Goal: Task Accomplishment & Management: Use online tool/utility

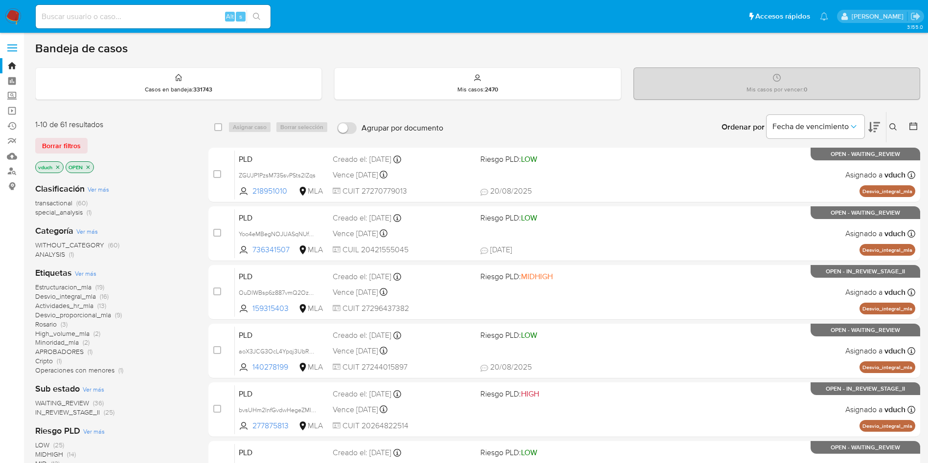
click at [91, 166] on icon "close-filter" at bounding box center [88, 167] width 6 height 6
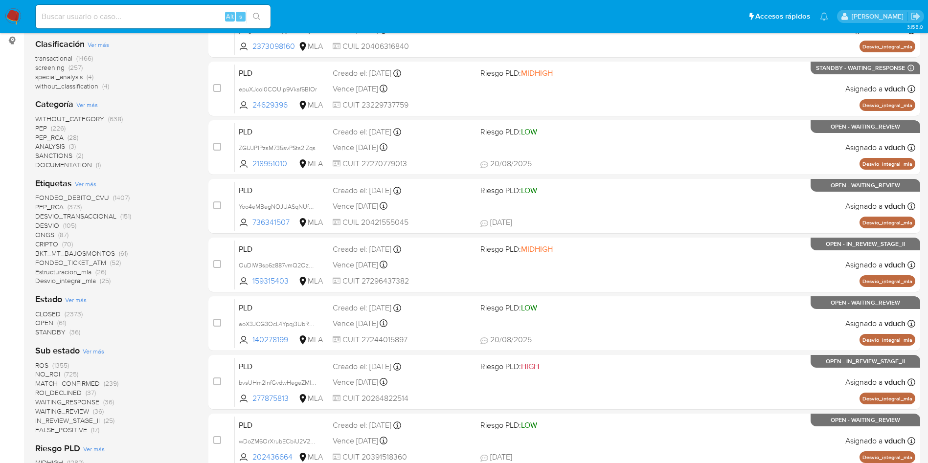
scroll to position [147, 0]
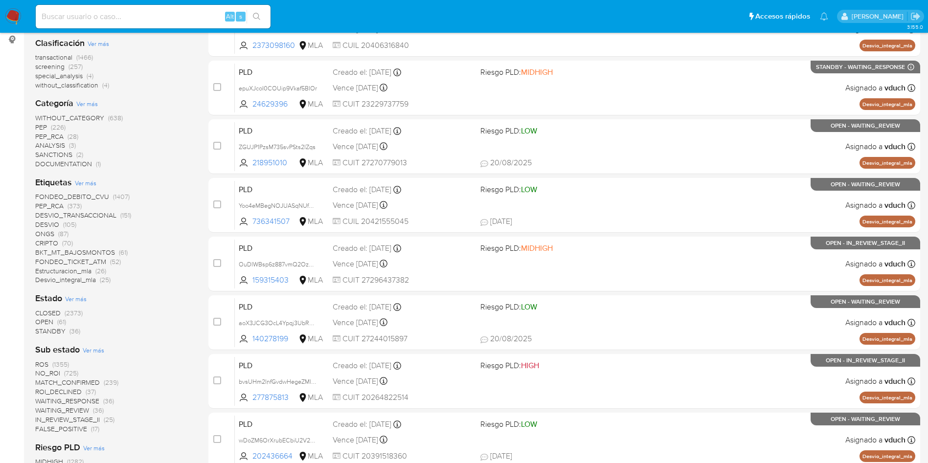
drag, startPoint x: 82, startPoint y: 333, endPoint x: 31, endPoint y: 322, distance: 51.5
click at [31, 322] on main "3.155.0" at bounding box center [464, 240] width 928 height 774
click at [194, 351] on div "1-10 de 2470 resultados Borrar filtros vduch Clasificación Ver más transactiona…" at bounding box center [477, 293] width 885 height 655
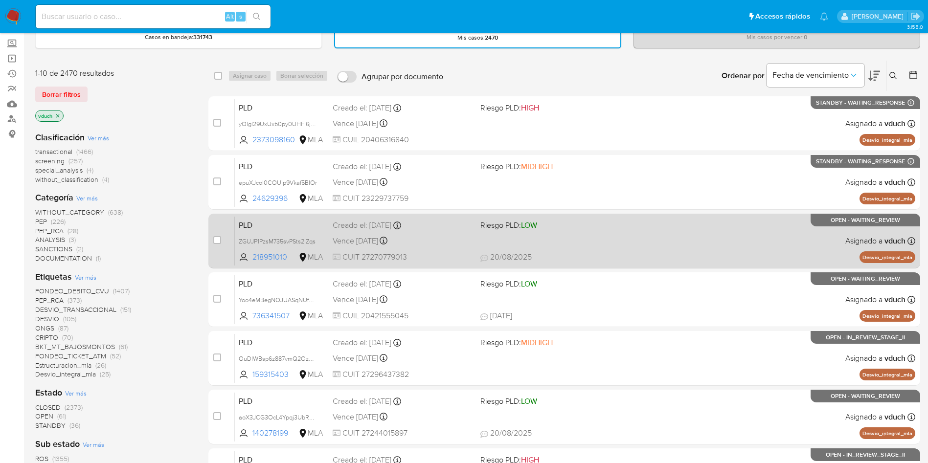
scroll to position [0, 0]
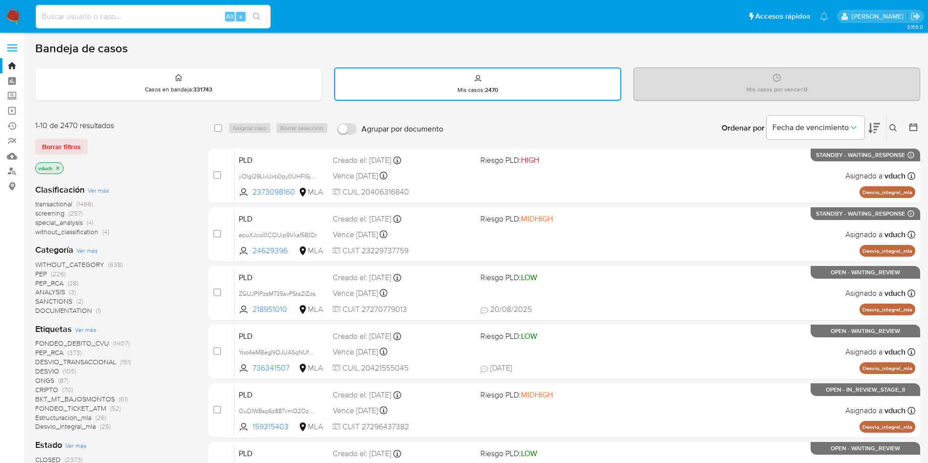
click at [135, 20] on input at bounding box center [153, 16] width 235 height 13
paste input "oj2v5n8SSP6HvSIAgdjciCIr"
type input "oj2v5n8SSP6HvSIAgdjciCIr"
click at [273, 12] on ul "Pausado Ver notificaciones oj2v5n8SSP6HvSIAgdjciCIr Alt s Accesos rápidos Presi…" at bounding box center [432, 16] width 802 height 24
click at [268, 15] on input "oj2v5n8SSP6HvSIAgdjciCIr" at bounding box center [153, 16] width 235 height 13
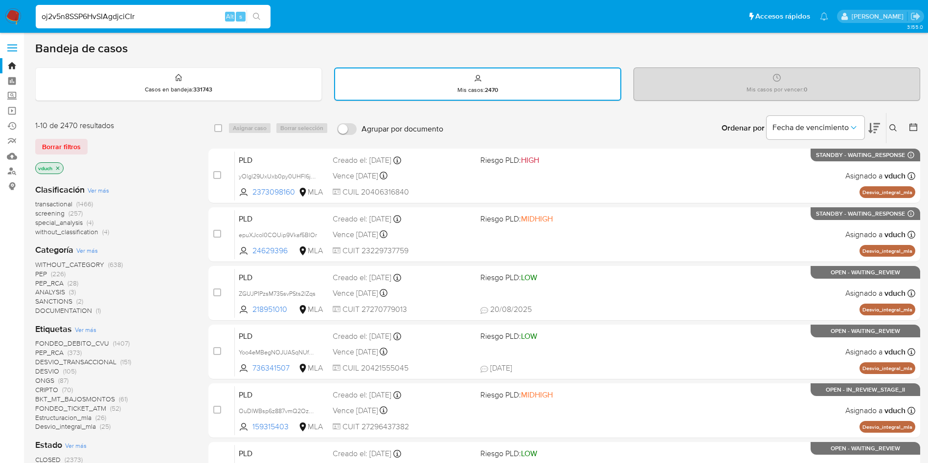
click at [250, 14] on button "search-icon" at bounding box center [257, 17] width 20 height 14
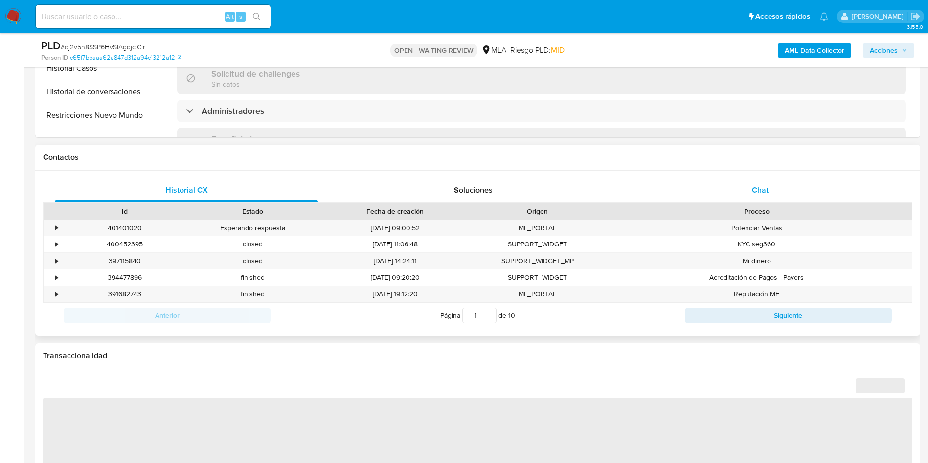
click at [732, 194] on div "Chat" at bounding box center [760, 190] width 263 height 23
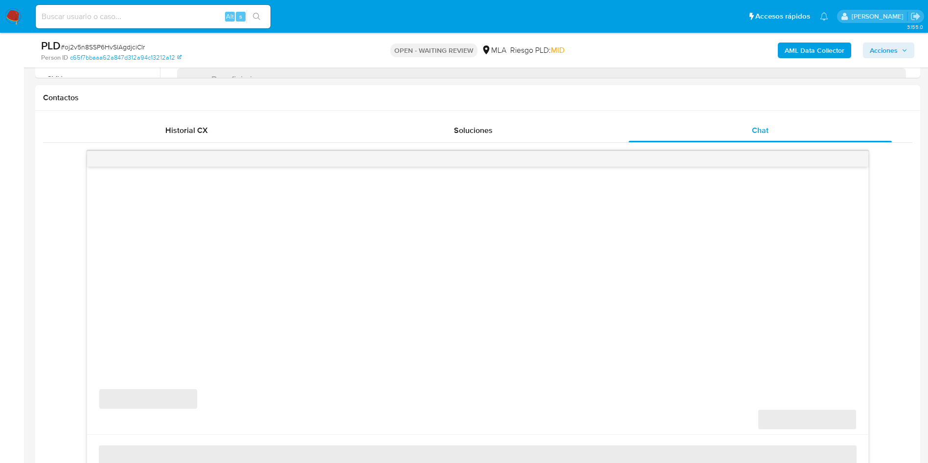
scroll to position [440, 0]
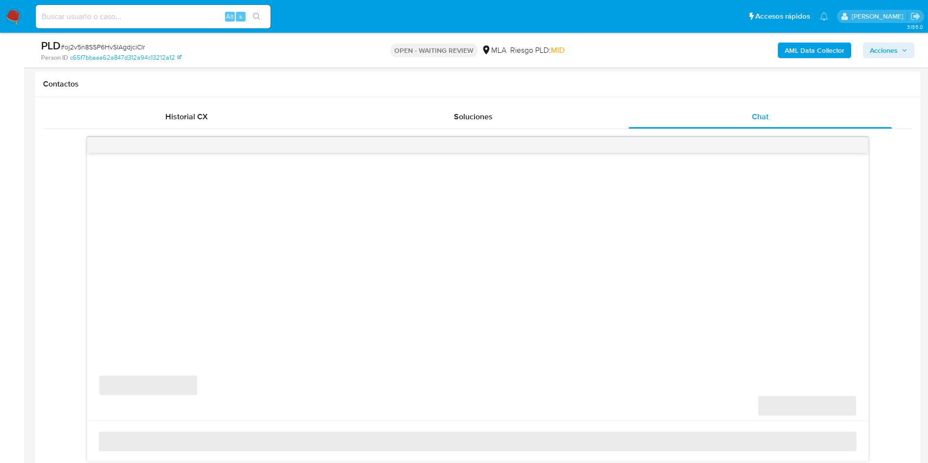
select select "10"
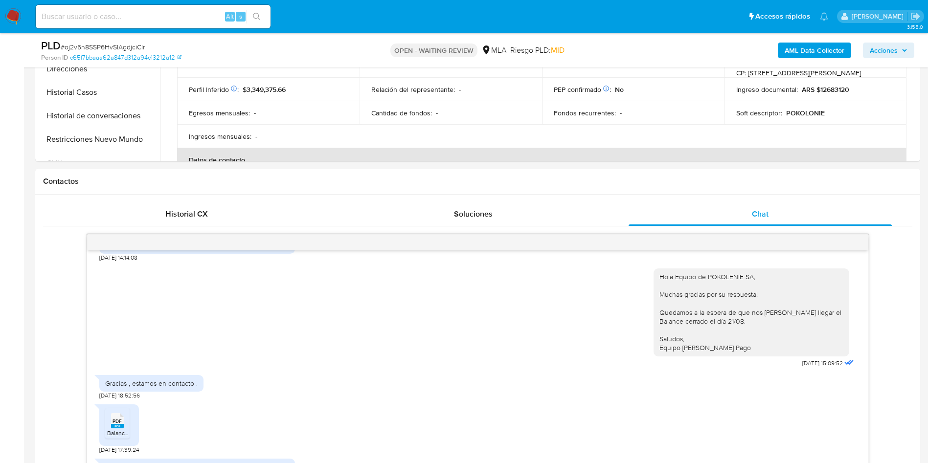
scroll to position [73, 0]
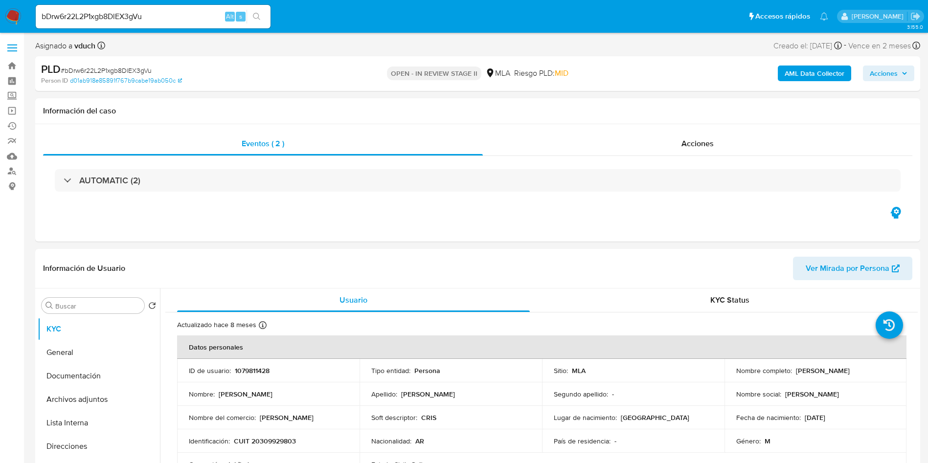
select select "10"
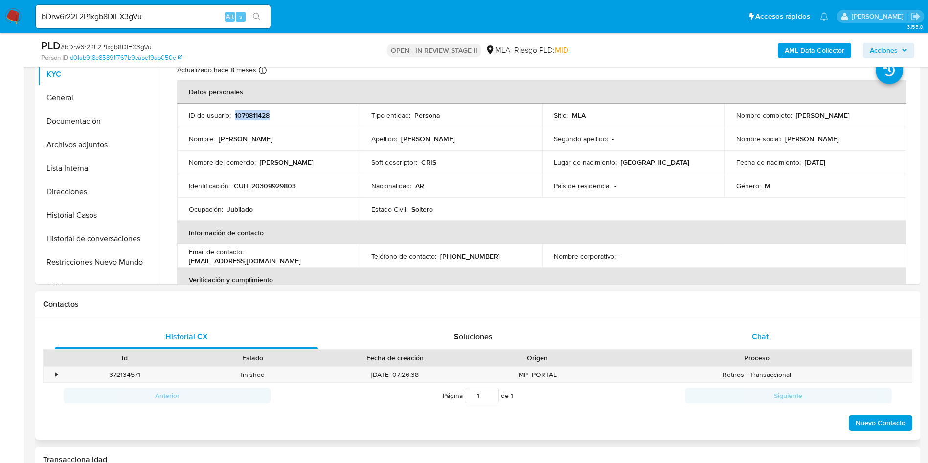
click at [802, 341] on div "Chat" at bounding box center [760, 336] width 263 height 23
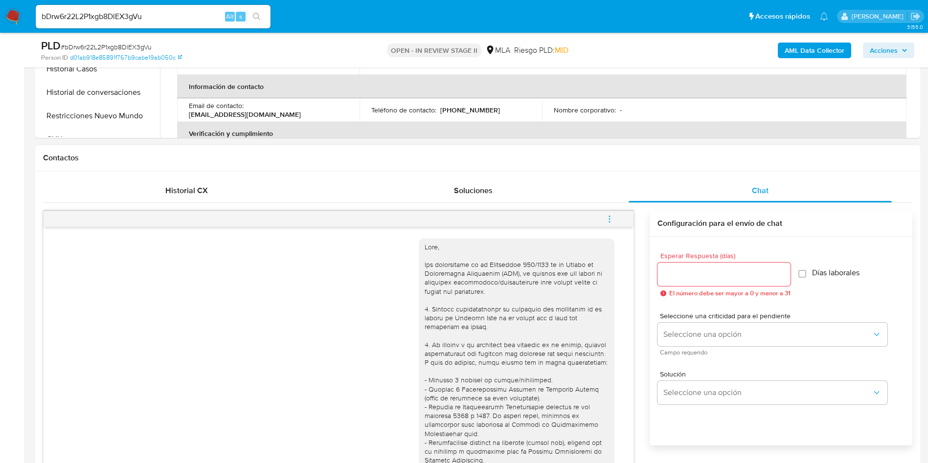
scroll to position [367, 0]
click at [612, 219] on icon "menu-action" at bounding box center [609, 218] width 9 height 9
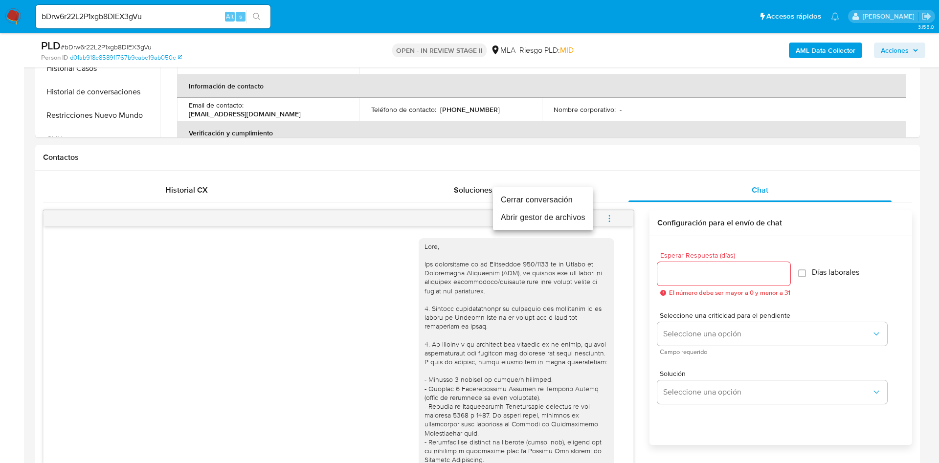
drag, startPoint x: 578, startPoint y: 205, endPoint x: 249, endPoint y: 250, distance: 332.3
click at [577, 205] on li "Cerrar conversación" at bounding box center [543, 200] width 100 height 18
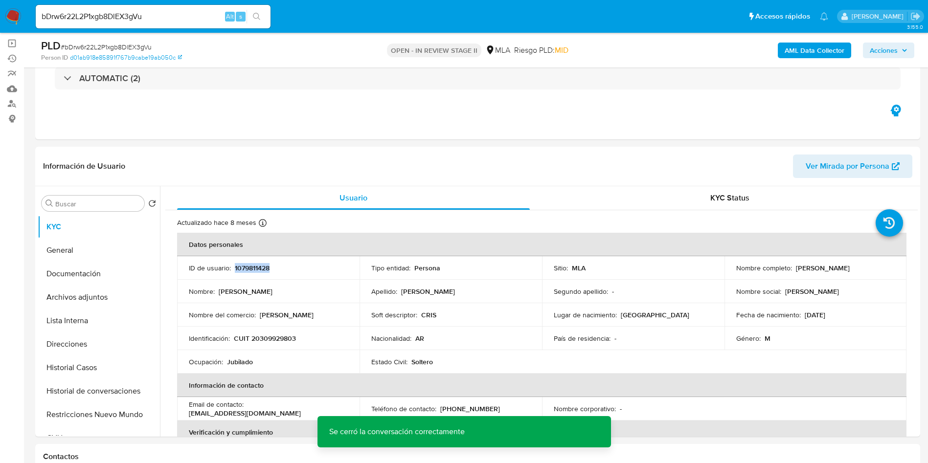
scroll to position [147, 0]
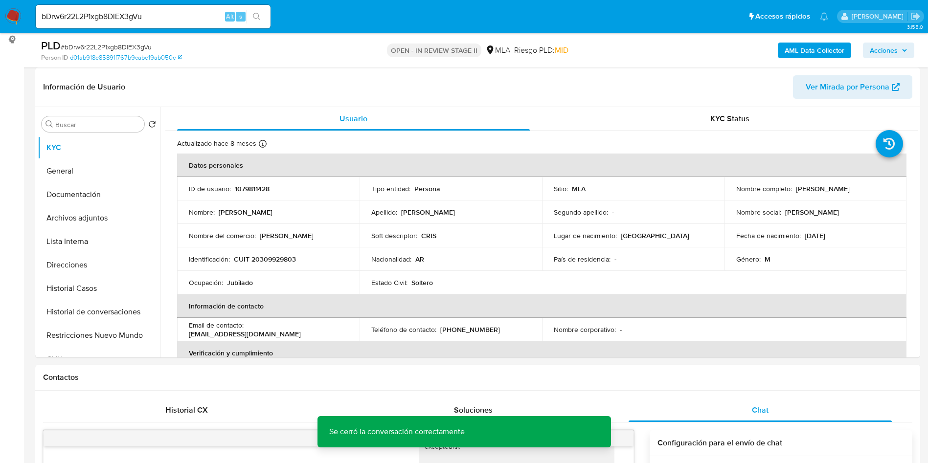
click at [92, 179] on button "General" at bounding box center [95, 170] width 114 height 23
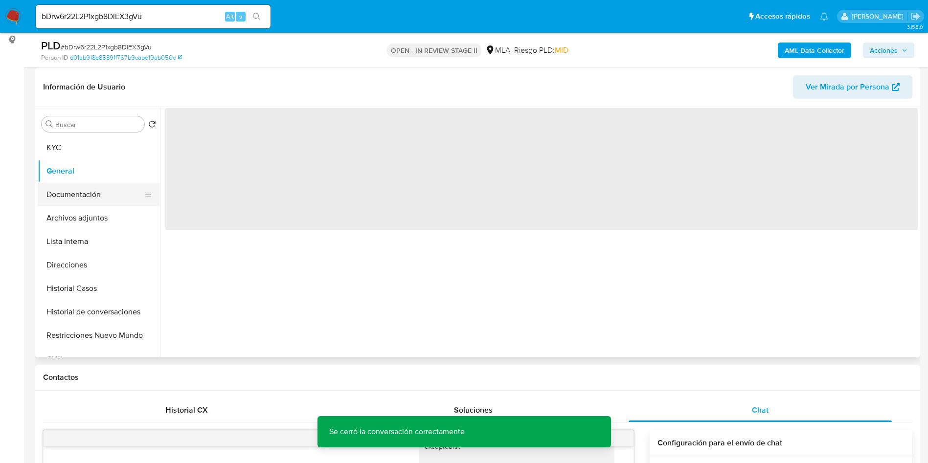
click at [78, 192] on button "Documentación" at bounding box center [95, 194] width 114 height 23
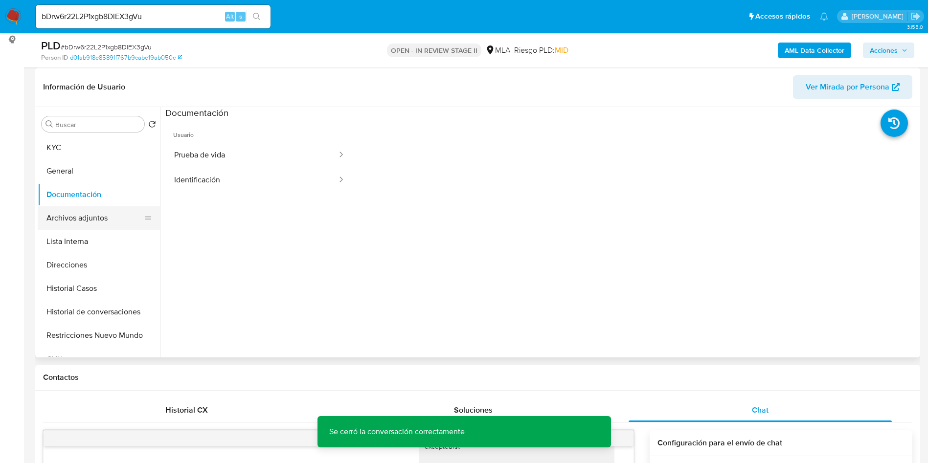
click at [76, 217] on button "Archivos adjuntos" at bounding box center [95, 217] width 114 height 23
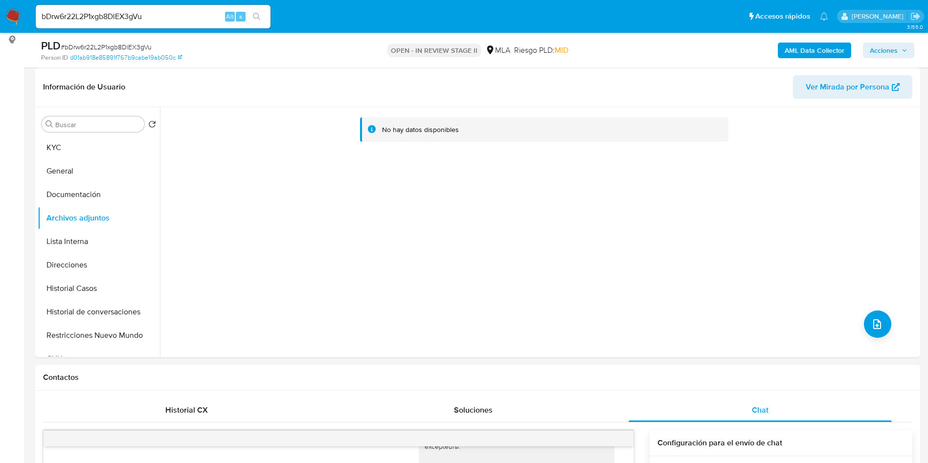
click at [818, 45] on b "AML Data Collector" at bounding box center [815, 51] width 60 height 16
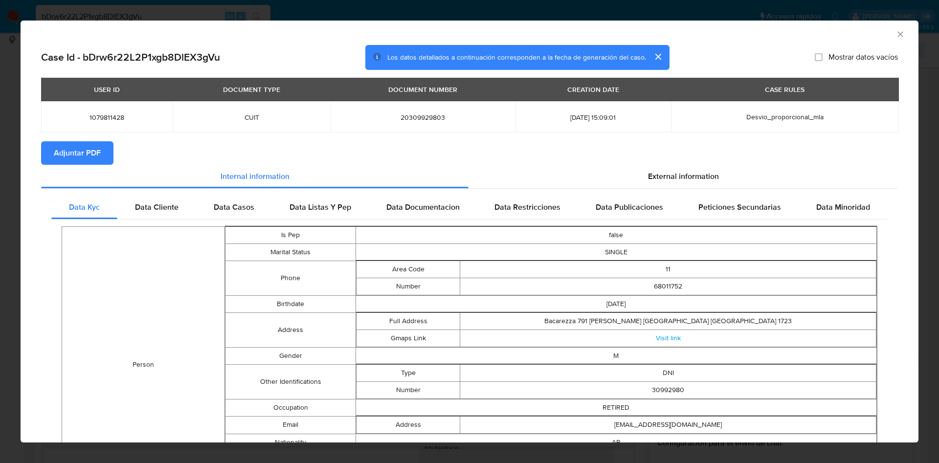
click at [87, 151] on span "Adjuntar PDF" at bounding box center [77, 153] width 47 height 22
click at [896, 32] on icon "Cerrar ventana" at bounding box center [901, 34] width 10 height 10
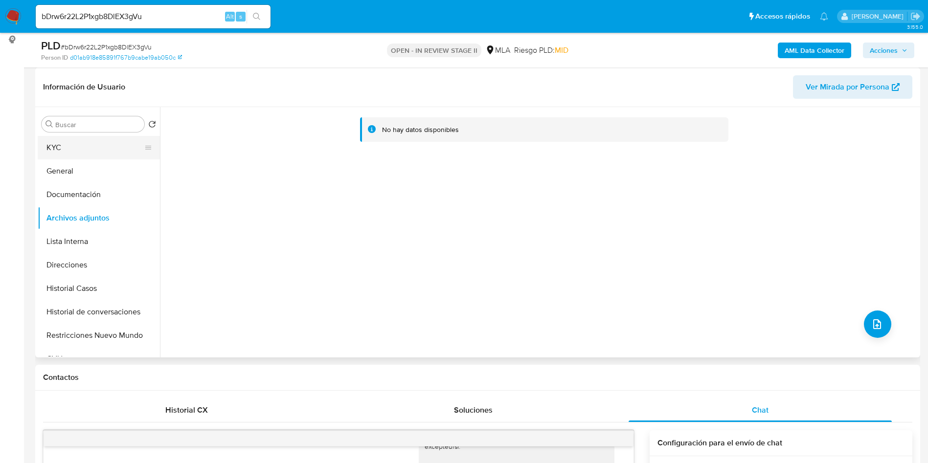
click at [72, 158] on button "KYC" at bounding box center [95, 147] width 114 height 23
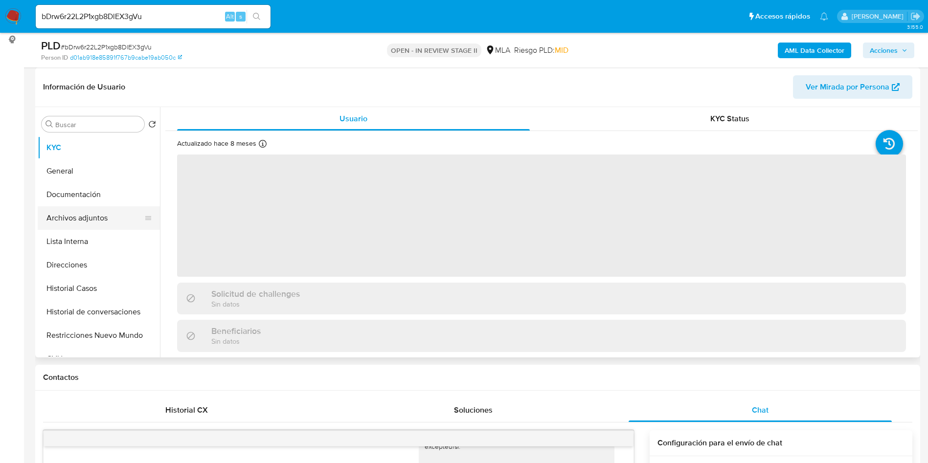
click at [104, 219] on button "Archivos adjuntos" at bounding box center [95, 217] width 114 height 23
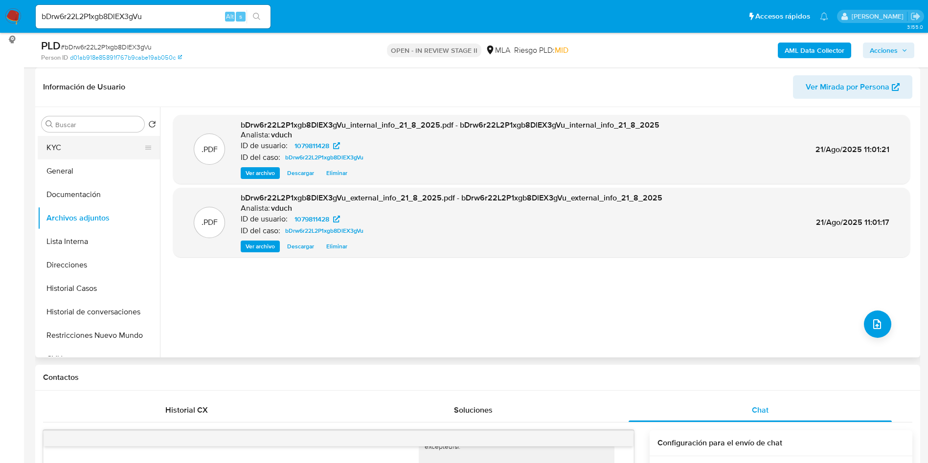
click at [74, 137] on button "KYC" at bounding box center [95, 147] width 114 height 23
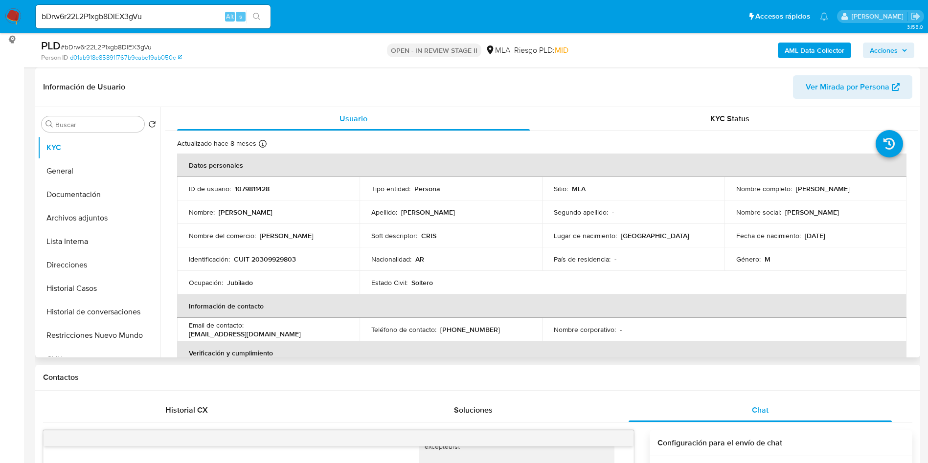
drag, startPoint x: 782, startPoint y: 209, endPoint x: 851, endPoint y: 213, distance: 69.1
click at [850, 213] on div "Nombre social : Cristian Andres" at bounding box center [815, 212] width 159 height 9
copy p "[PERSON_NAME]"
click at [104, 195] on button "Documentación" at bounding box center [95, 194] width 114 height 23
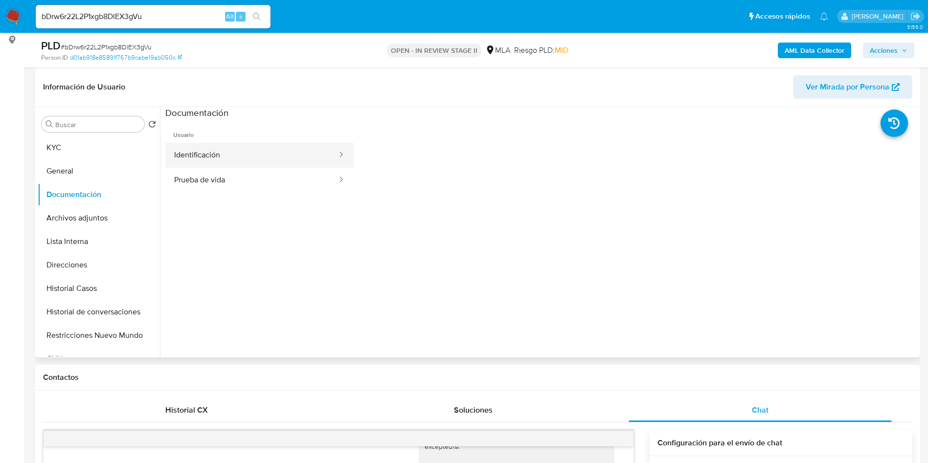
click at [272, 146] on button "Identificación" at bounding box center [251, 155] width 173 height 25
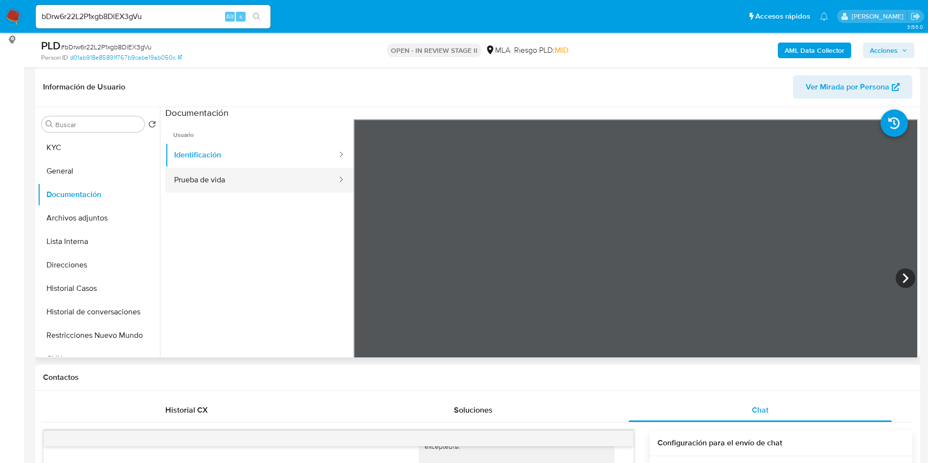
click at [236, 186] on button "Prueba de vida" at bounding box center [251, 180] width 173 height 25
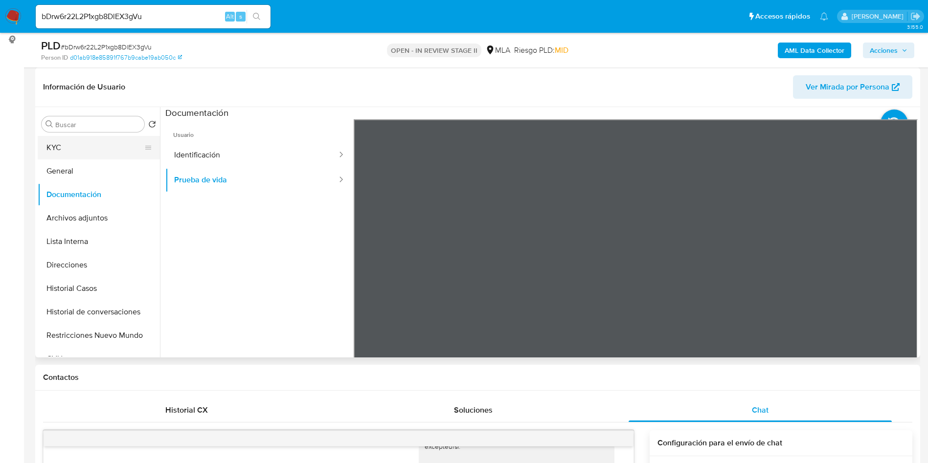
click at [88, 150] on button "KYC" at bounding box center [95, 147] width 114 height 23
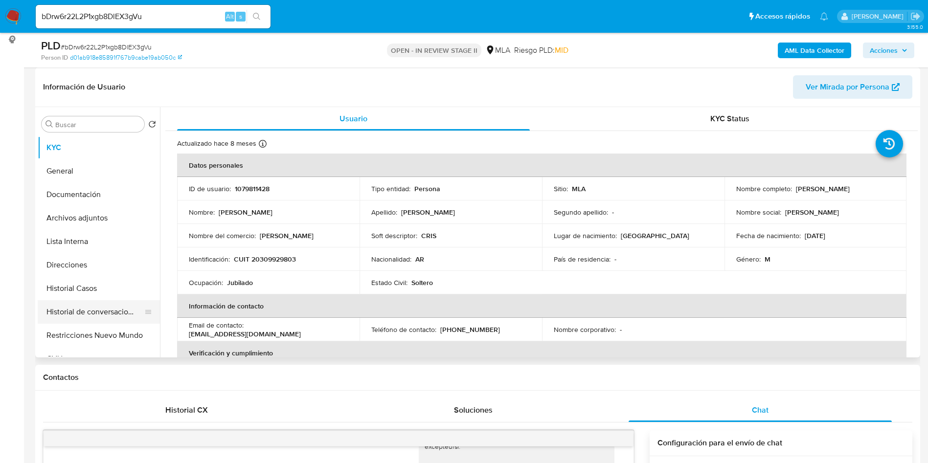
scroll to position [73, 0]
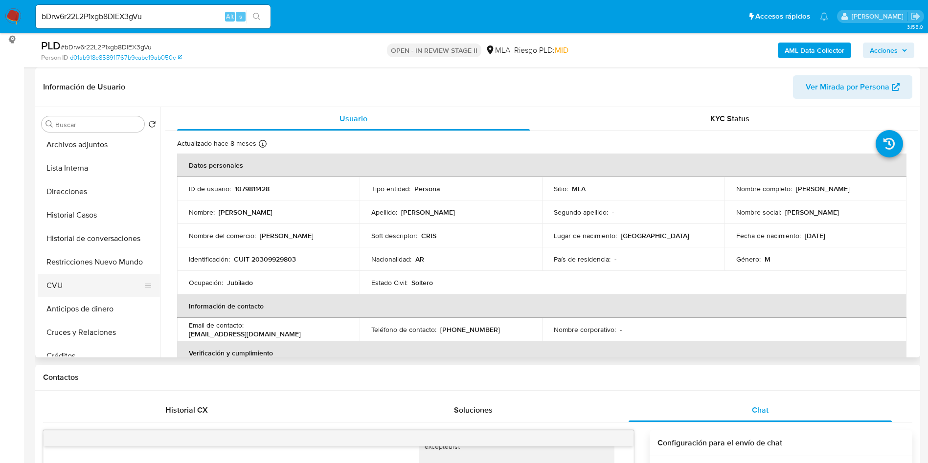
click at [75, 275] on button "CVU" at bounding box center [95, 285] width 114 height 23
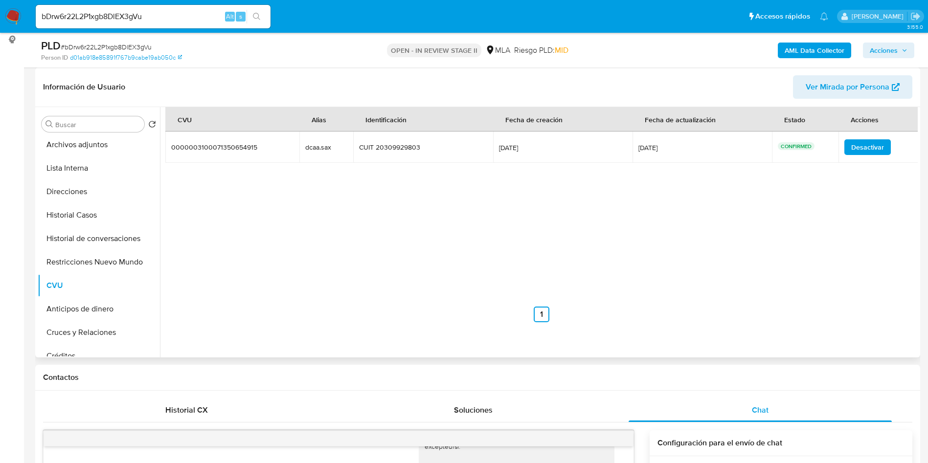
click at [302, 143] on td "dcaa.sax dcaa.sax" at bounding box center [326, 147] width 54 height 31
click at [328, 146] on div "dcaa.sax" at bounding box center [326, 147] width 42 height 9
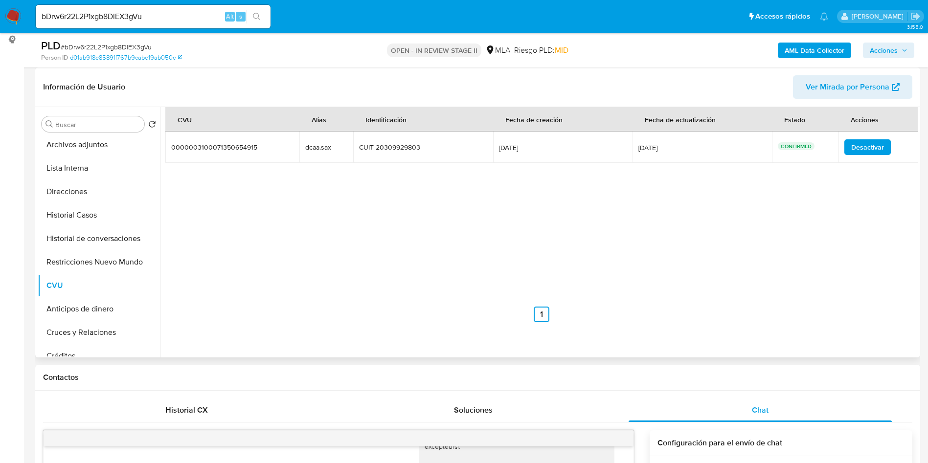
scroll to position [0, 0]
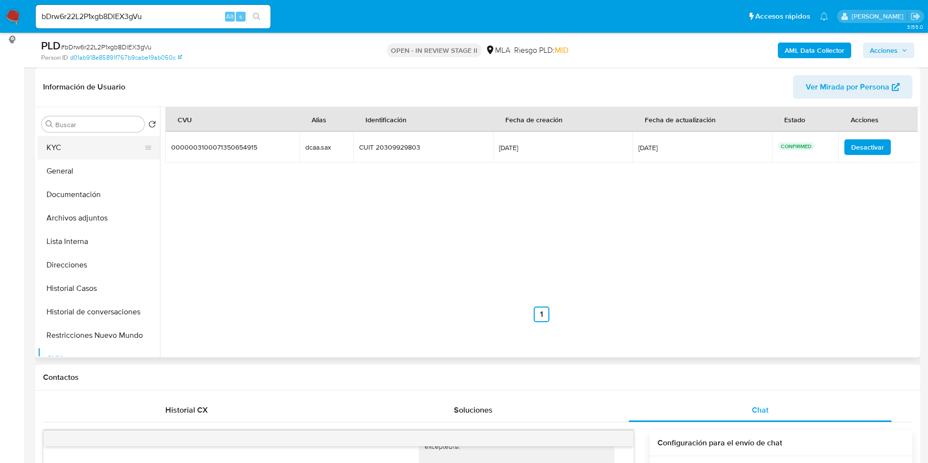
click at [84, 154] on button "KYC" at bounding box center [95, 147] width 114 height 23
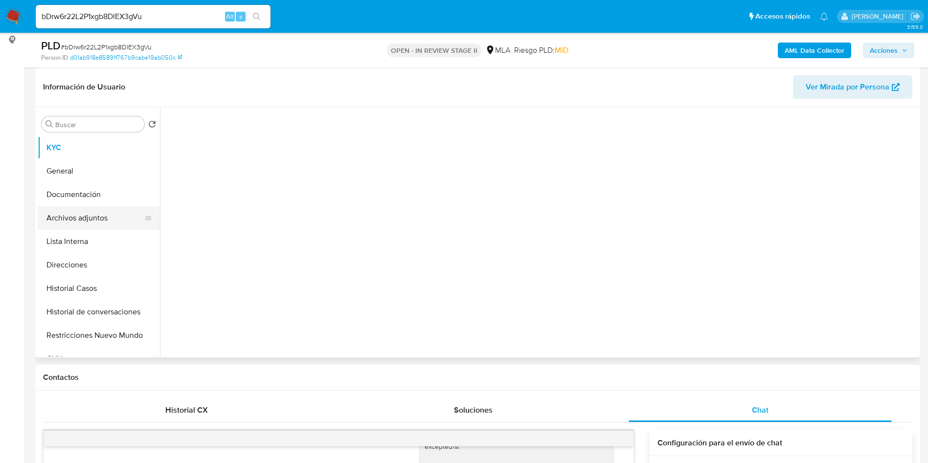
click at [98, 218] on button "Archivos adjuntos" at bounding box center [95, 217] width 114 height 23
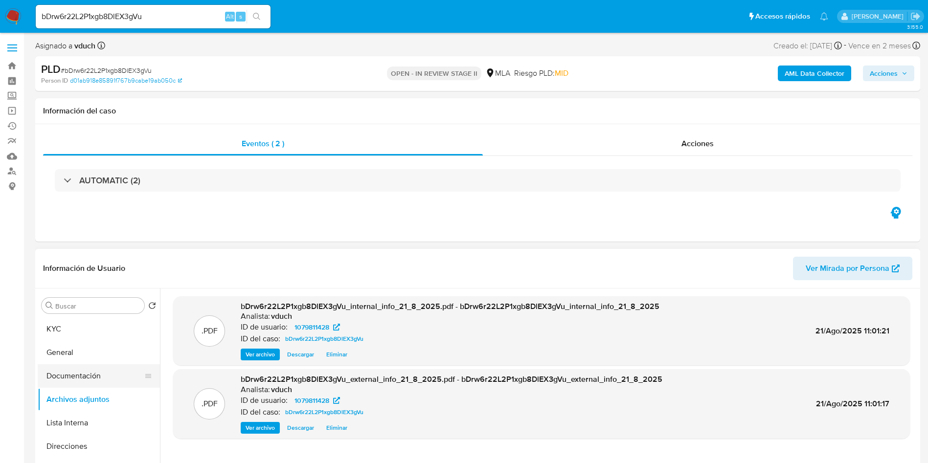
drag, startPoint x: 91, startPoint y: 382, endPoint x: 126, endPoint y: 374, distance: 36.2
click at [91, 383] on button "Documentación" at bounding box center [95, 375] width 114 height 23
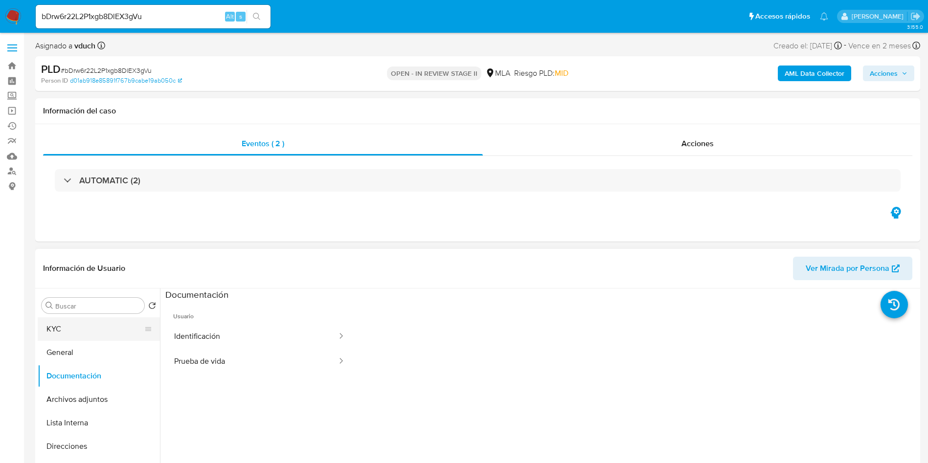
click at [96, 338] on button "KYC" at bounding box center [95, 329] width 114 height 23
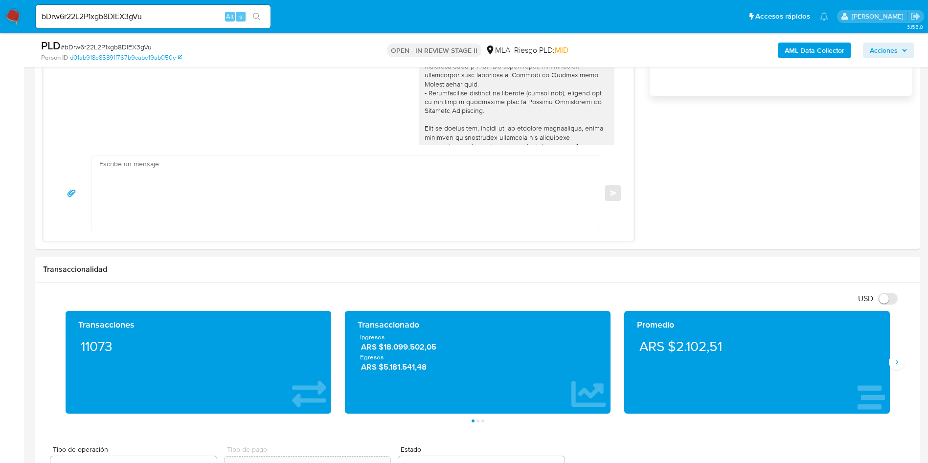
scroll to position [881, 0]
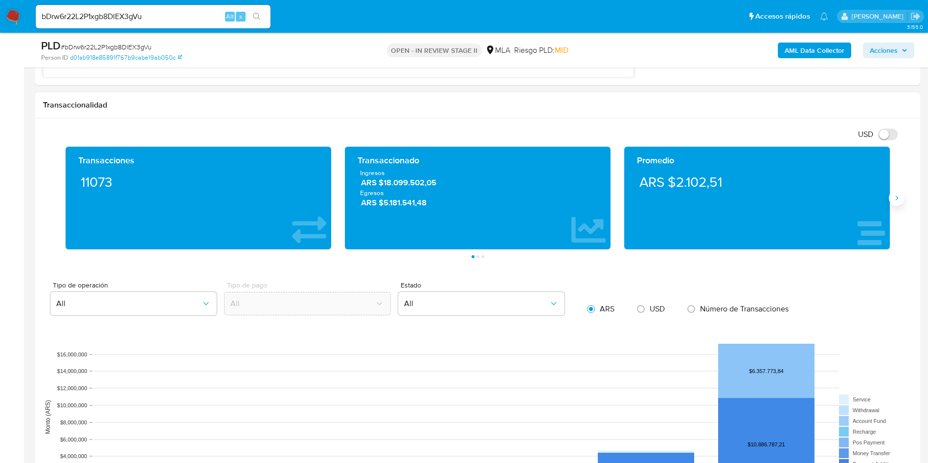
click at [896, 202] on button "Siguiente" at bounding box center [897, 198] width 16 height 16
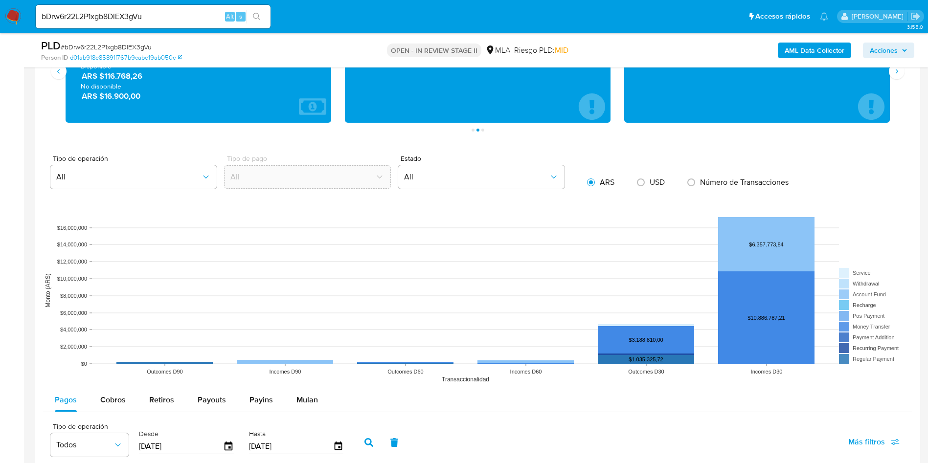
scroll to position [1248, 0]
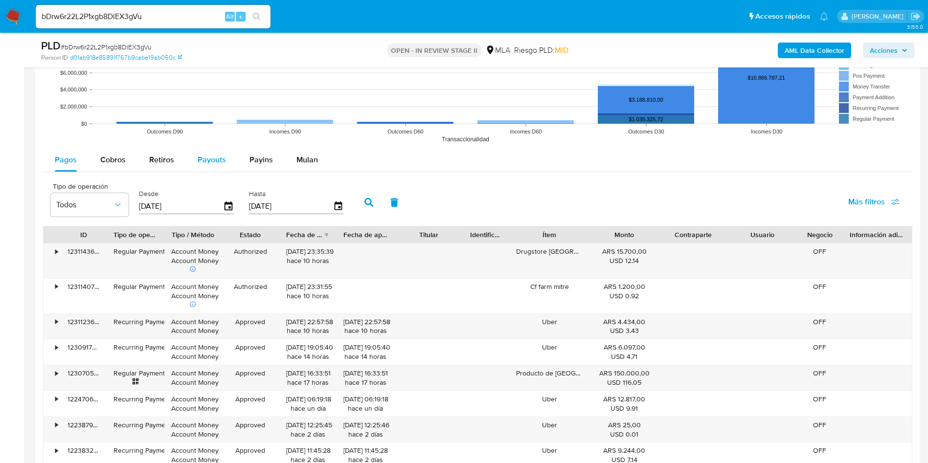
click at [209, 166] on div "Payouts" at bounding box center [212, 159] width 28 height 23
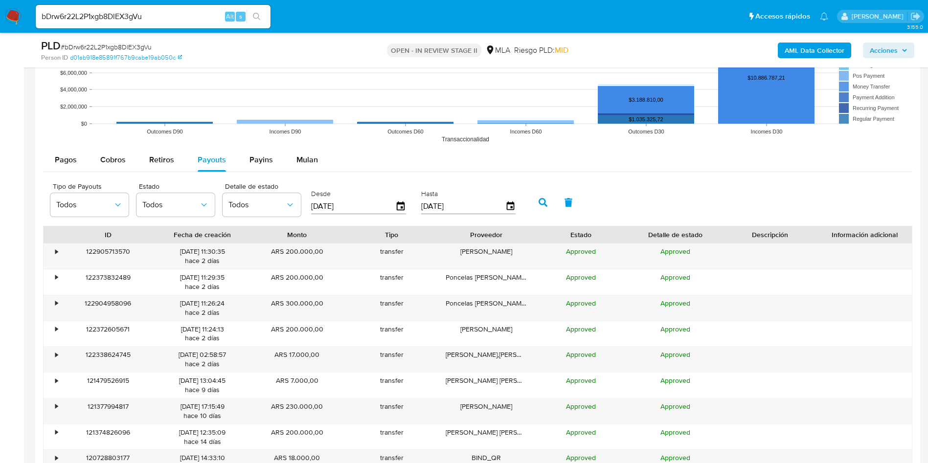
scroll to position [1321, 0]
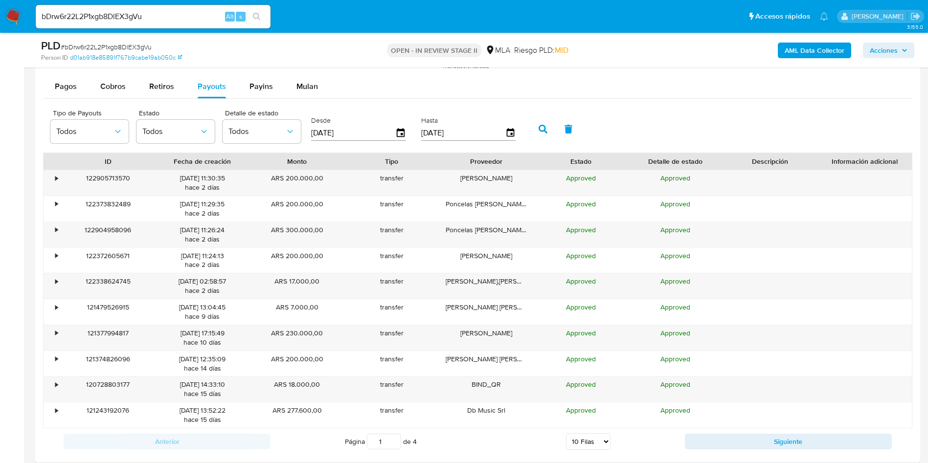
click at [586, 450] on div "Página 1 de 4 5 Filas 10 Filas 20 Filas 25 Filas 50 Filas 100 Filas" at bounding box center [478, 442] width 414 height 20
click at [591, 434] on select "5 Filas 10 Filas 20 Filas 25 Filas 50 Filas 100 Filas" at bounding box center [588, 441] width 45 height 17
select select "100"
click at [566, 433] on select "5 Filas 10 Filas 20 Filas 25 Filas 50 Filas 100 Filas" at bounding box center [588, 441] width 45 height 17
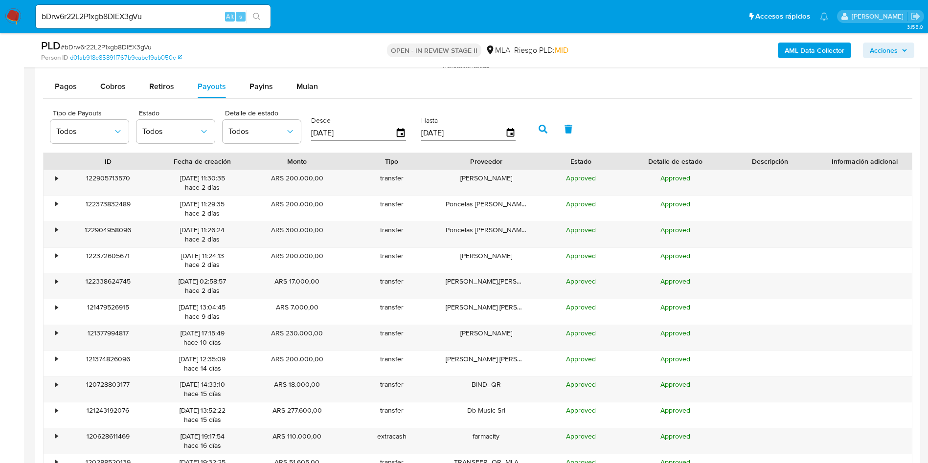
drag, startPoint x: 522, startPoint y: 333, endPoint x: 158, endPoint y: 169, distance: 399.6
click at [68, 91] on span "Pagos" at bounding box center [66, 86] width 22 height 11
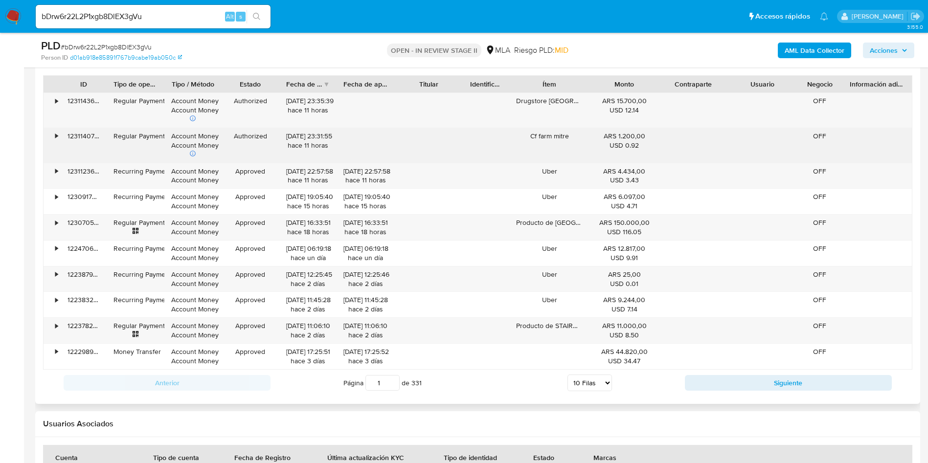
scroll to position [1468, 0]
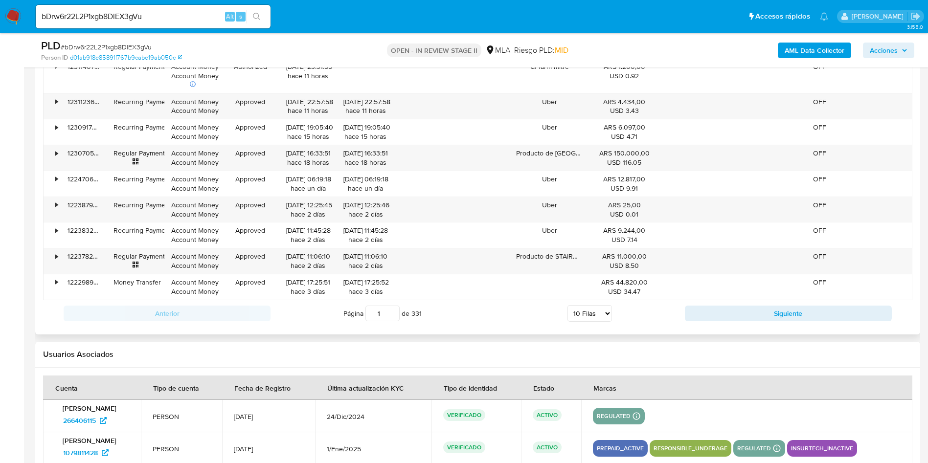
click at [582, 316] on select "5 Filas 10 Filas 20 Filas 25 Filas 50 Filas 100 Filas" at bounding box center [590, 313] width 45 height 17
select select "100"
click at [568, 305] on select "5 Filas 10 Filas 20 Filas 25 Filas 50 Filas 100 Filas" at bounding box center [590, 313] width 45 height 17
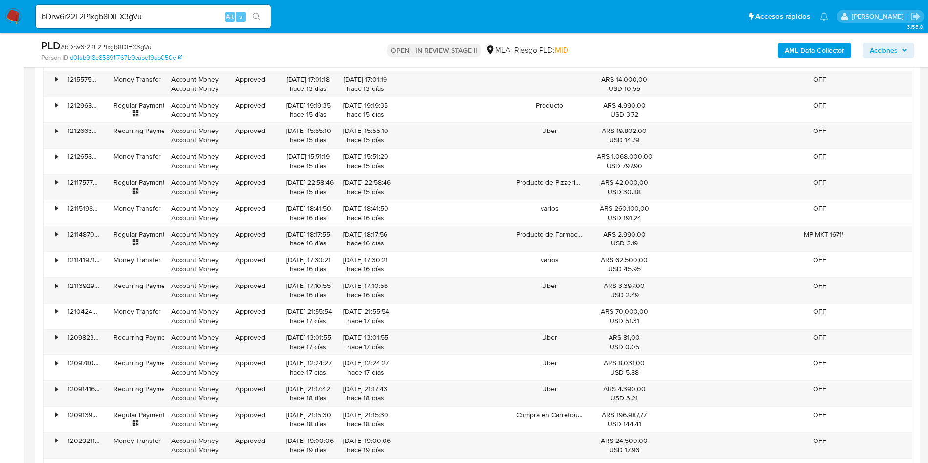
scroll to position [2275, 0]
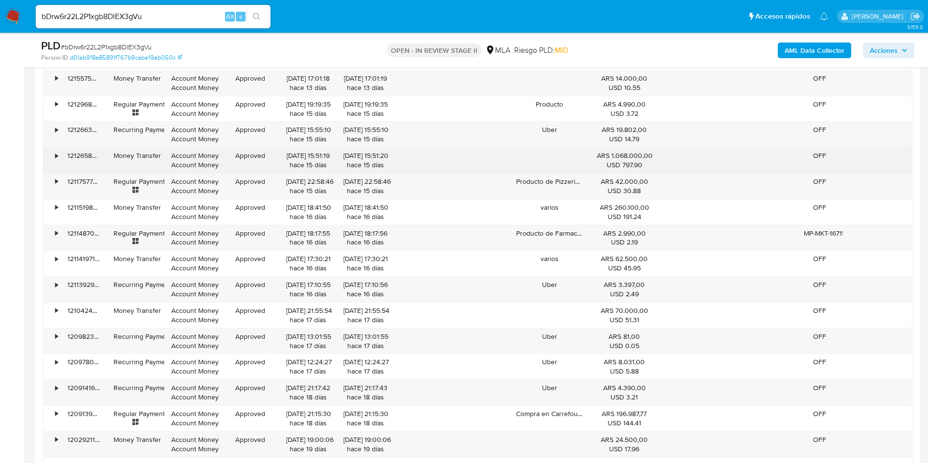
click at [645, 163] on div "USD 797.90" at bounding box center [624, 164] width 55 height 9
drag, startPoint x: 648, startPoint y: 159, endPoint x: 607, endPoint y: 154, distance: 41.4
click at [607, 154] on div "ARS 1.068.000,00 USD 797.90" at bounding box center [624, 160] width 55 height 19
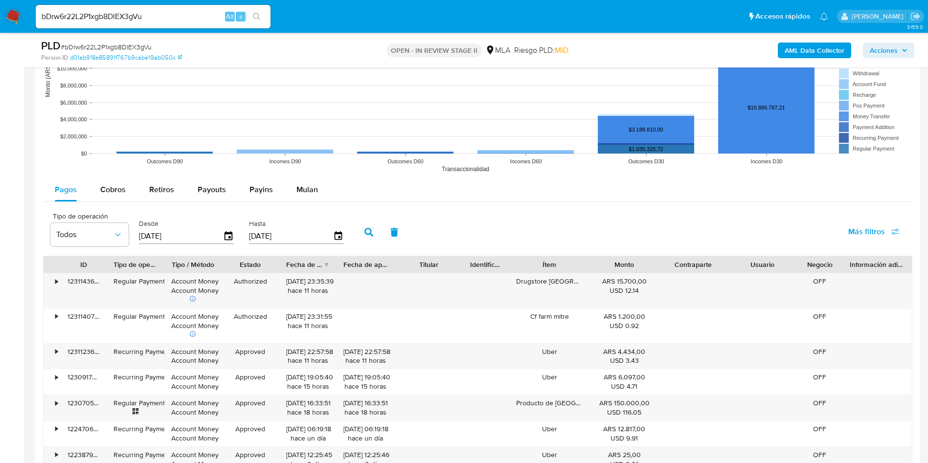
scroll to position [807, 0]
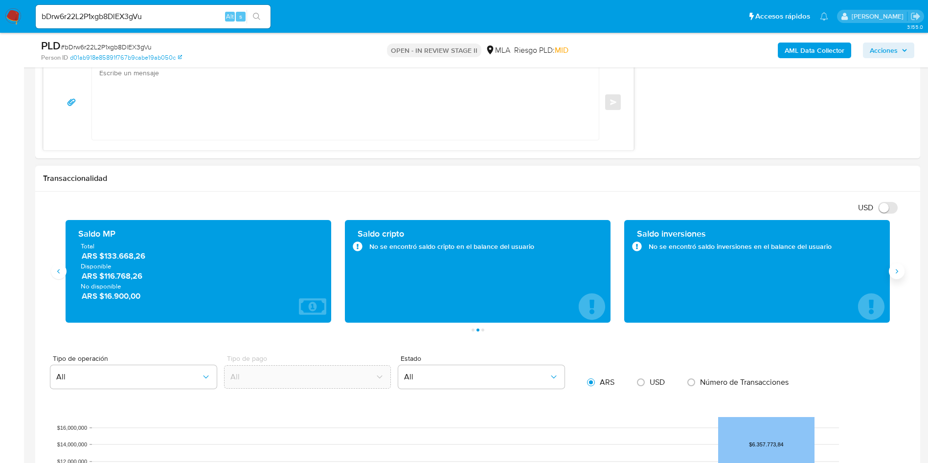
click at [893, 276] on button "Siguiente" at bounding box center [897, 272] width 16 height 16
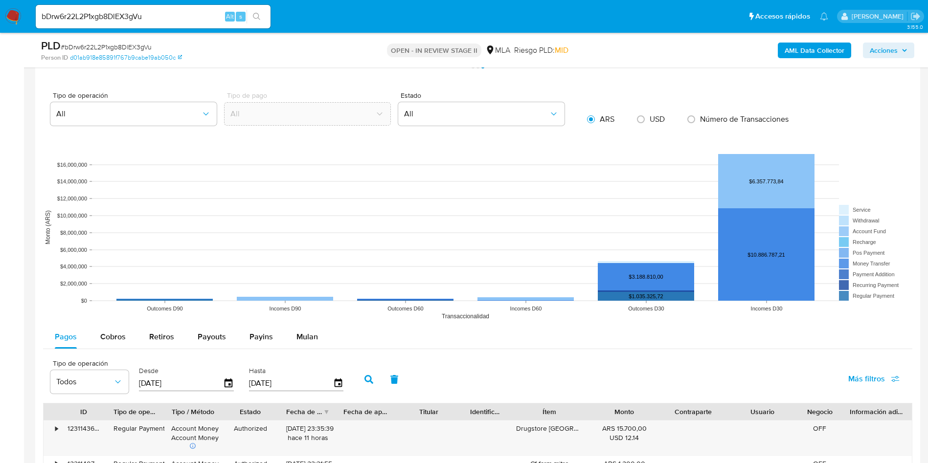
scroll to position [1321, 0]
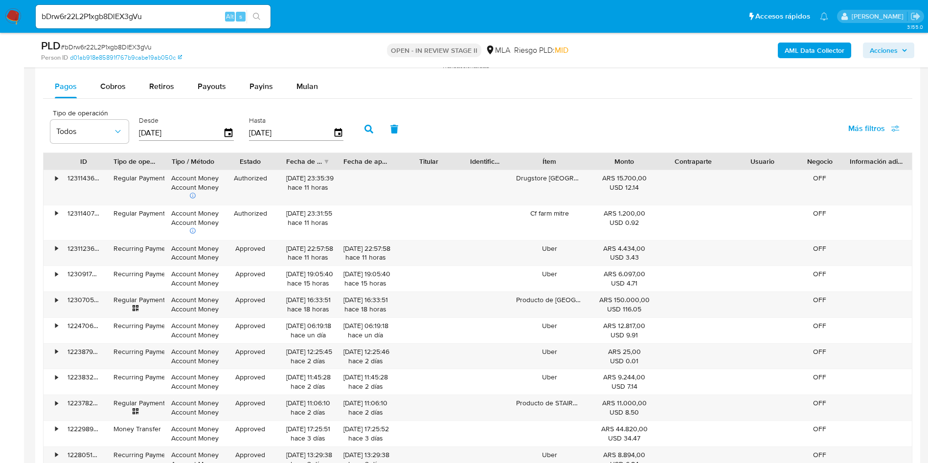
click at [106, 83] on span "Cobros" at bounding box center [112, 86] width 25 height 11
select select "10"
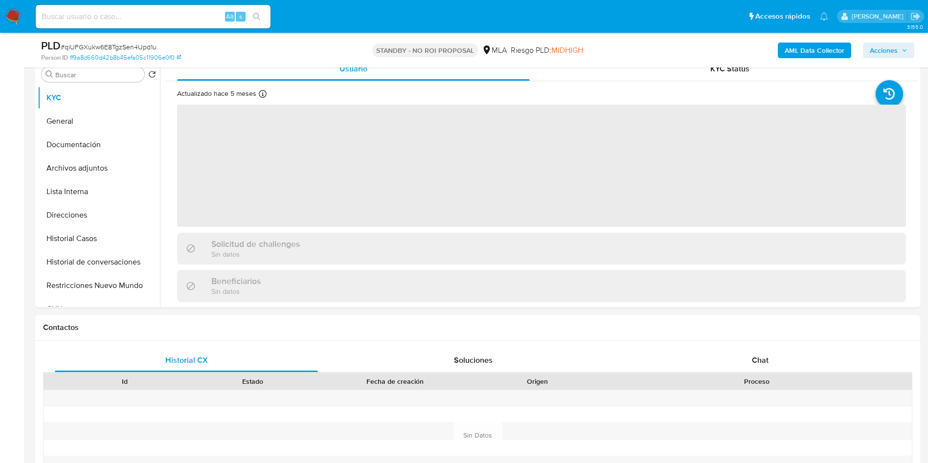
scroll to position [367, 0]
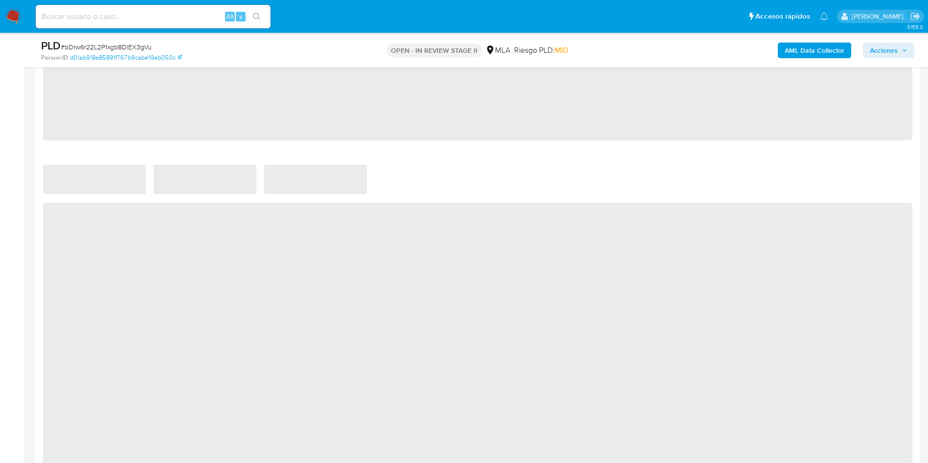
scroll to position [147, 0]
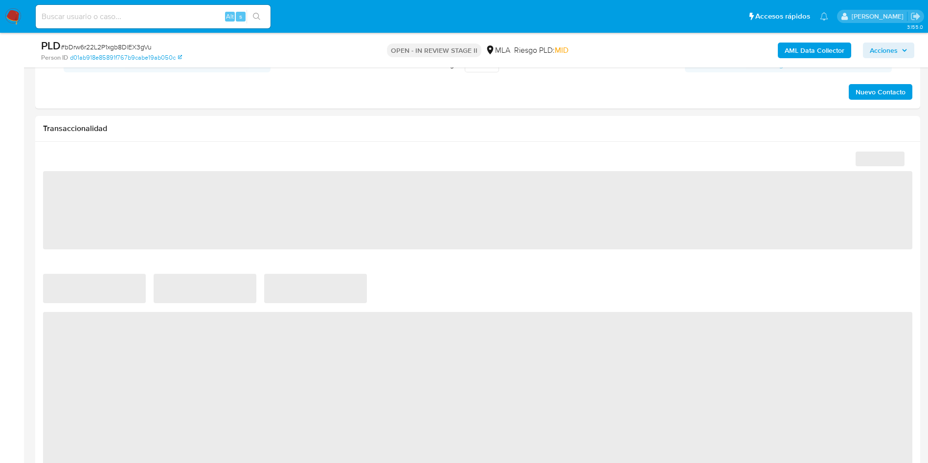
select select "10"
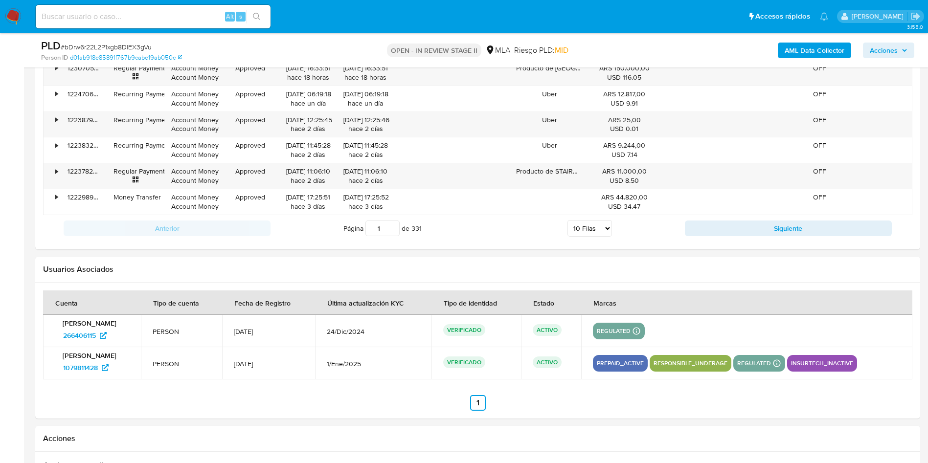
scroll to position [807, 0]
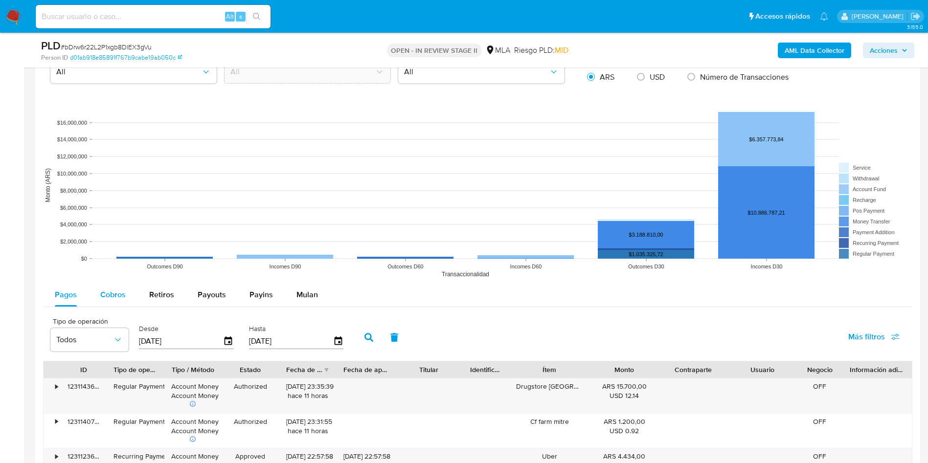
click at [121, 297] on span "Cobros" at bounding box center [112, 294] width 25 height 11
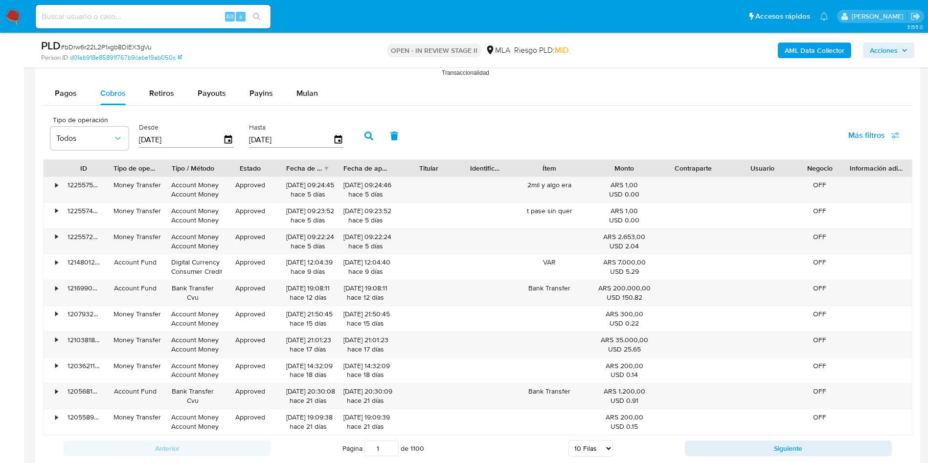
scroll to position [1101, 0]
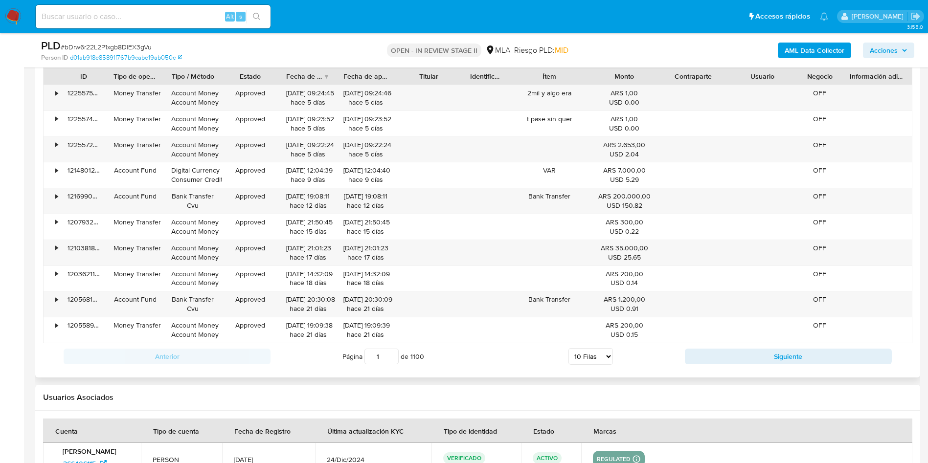
click at [592, 363] on select "5 Filas 10 Filas 20 Filas 25 Filas 50 Filas 100 Filas" at bounding box center [591, 356] width 45 height 17
select select "100"
click at [569, 348] on select "5 Filas 10 Filas 20 Filas 25 Filas 50 Filas 100 Filas" at bounding box center [591, 356] width 45 height 17
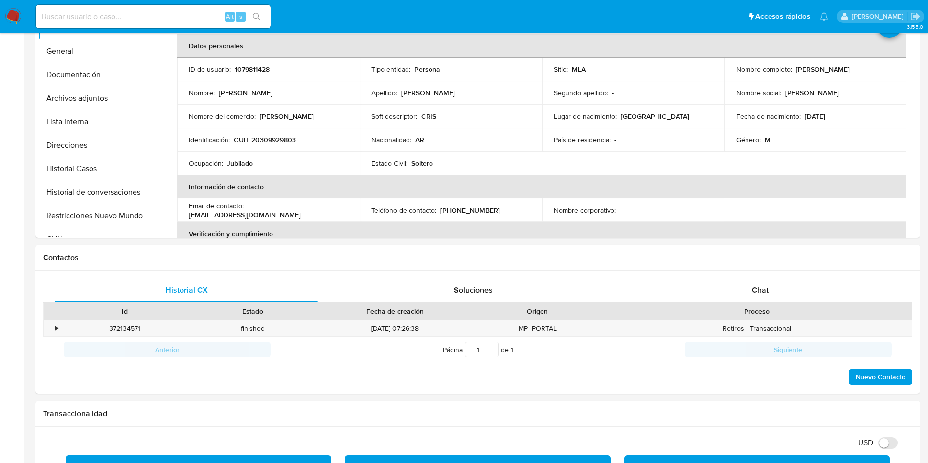
scroll to position [0, 0]
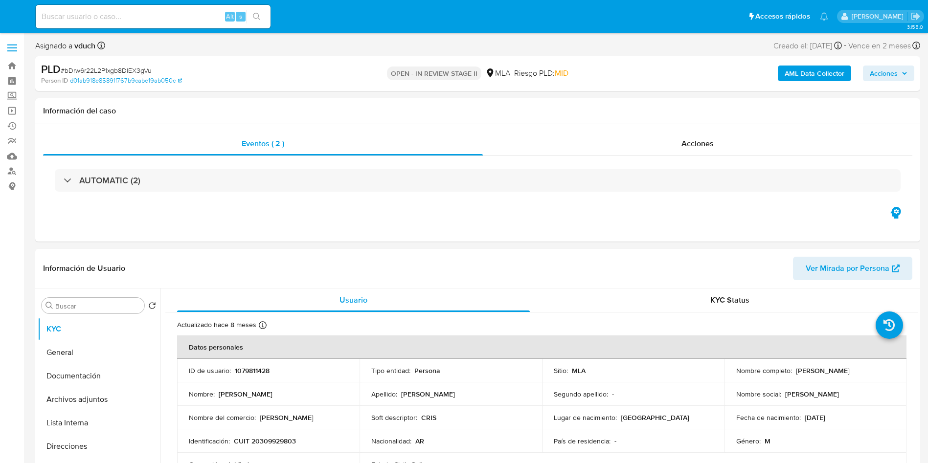
select select "10"
click at [85, 403] on button "Archivos adjuntos" at bounding box center [95, 399] width 114 height 23
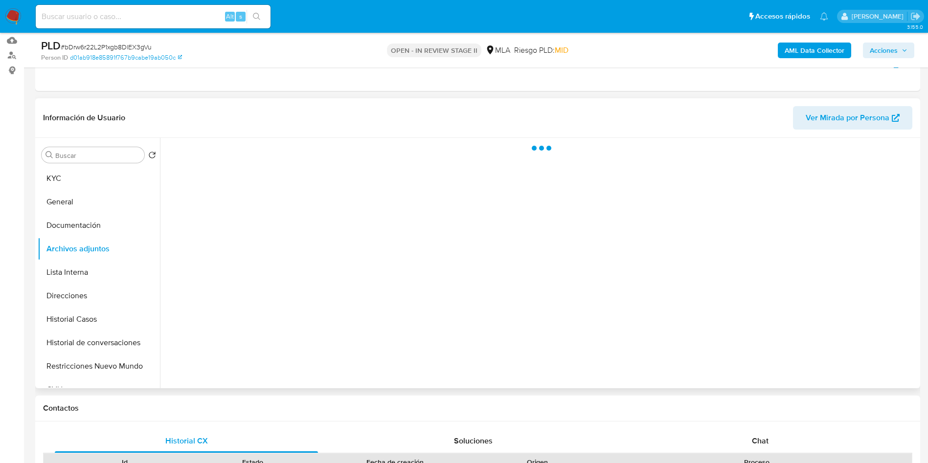
scroll to position [147, 0]
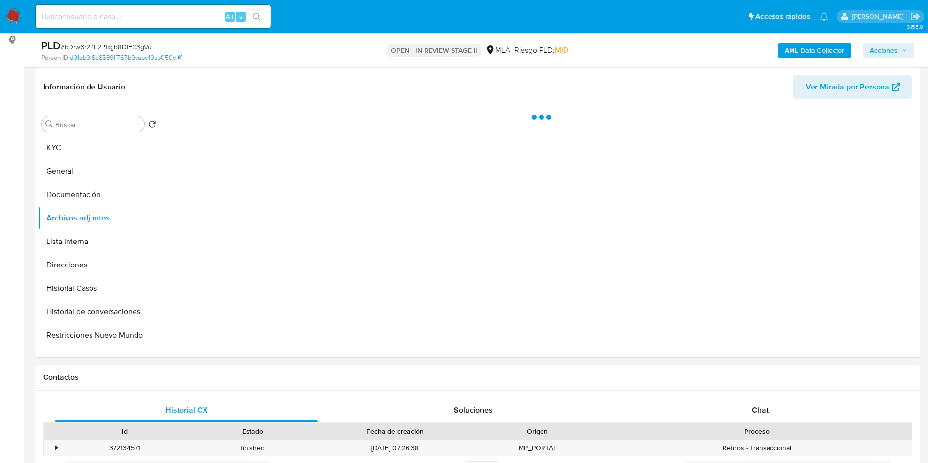
click at [629, 370] on div "Contactos" at bounding box center [477, 378] width 885 height 26
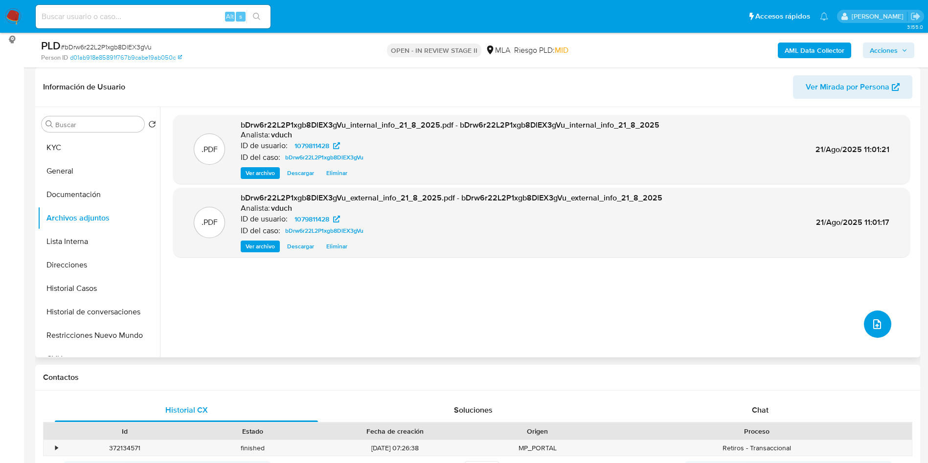
click at [865, 323] on button "upload-file" at bounding box center [877, 324] width 27 height 27
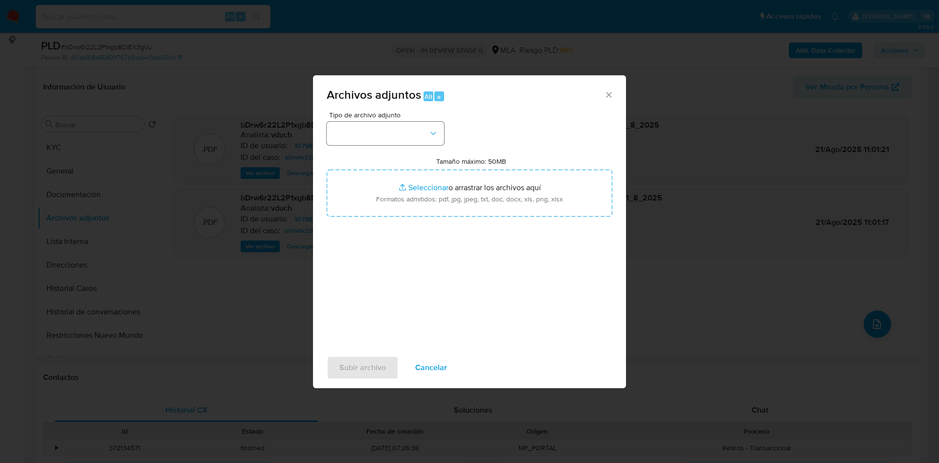
drag, startPoint x: 449, startPoint y: 142, endPoint x: 424, endPoint y: 139, distance: 25.6
click at [449, 142] on div "Tipo de archivo adjunto Tamaño máximo: 50MB Seleccionar archivos Seleccionar o …" at bounding box center [470, 227] width 286 height 231
click at [423, 139] on button "button" at bounding box center [385, 133] width 117 height 23
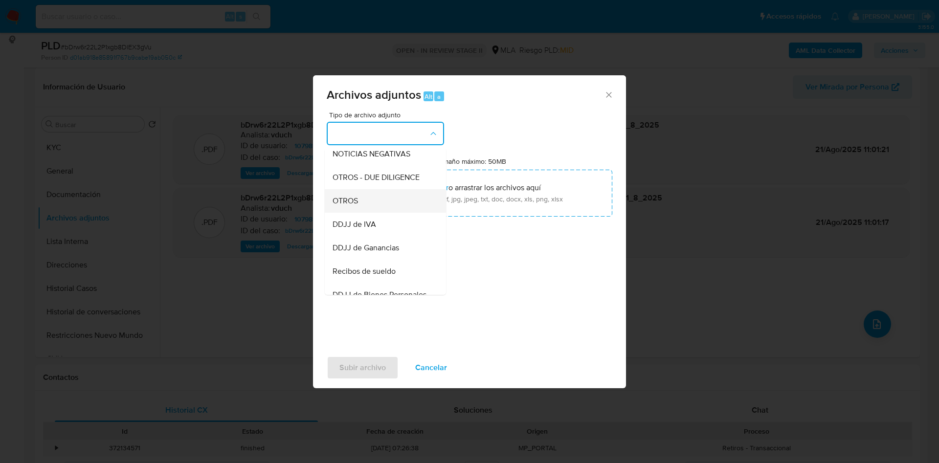
click at [386, 205] on div "OTROS" at bounding box center [383, 200] width 100 height 23
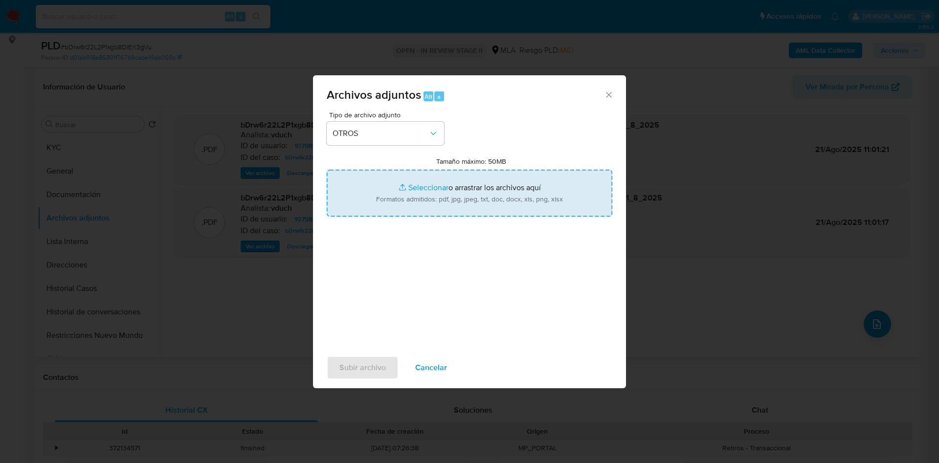
type input "C:\fakepath\Movimientos bDrw6r22L2P1xgb8DlEX3gVu_2025_08_20_12_19_40.xlsx"
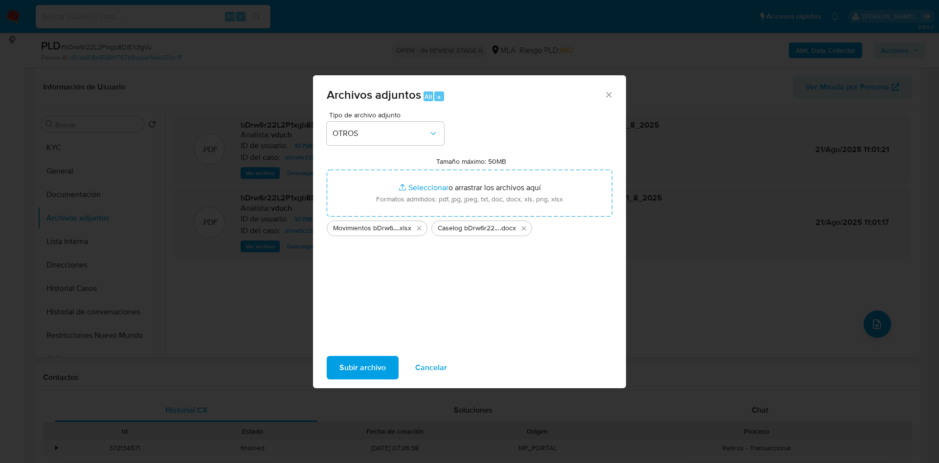
click at [375, 370] on span "Subir archivo" at bounding box center [363, 368] width 46 height 22
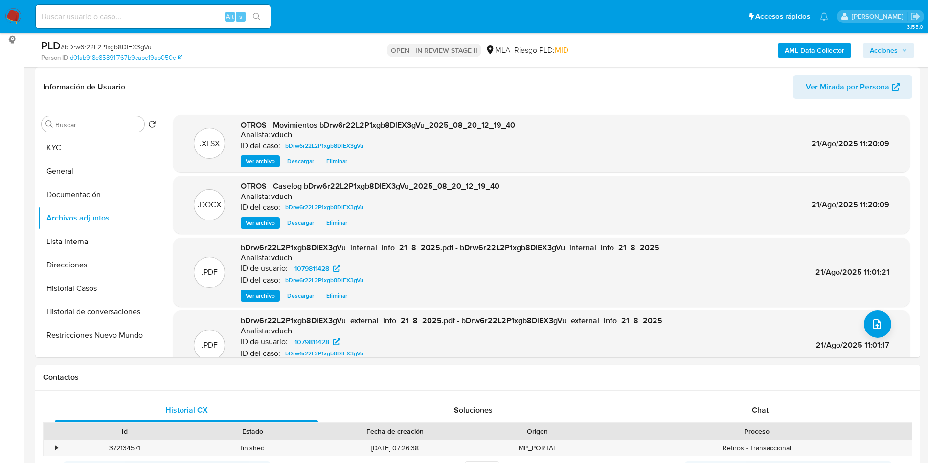
click at [872, 52] on span "Acciones" at bounding box center [884, 51] width 28 height 16
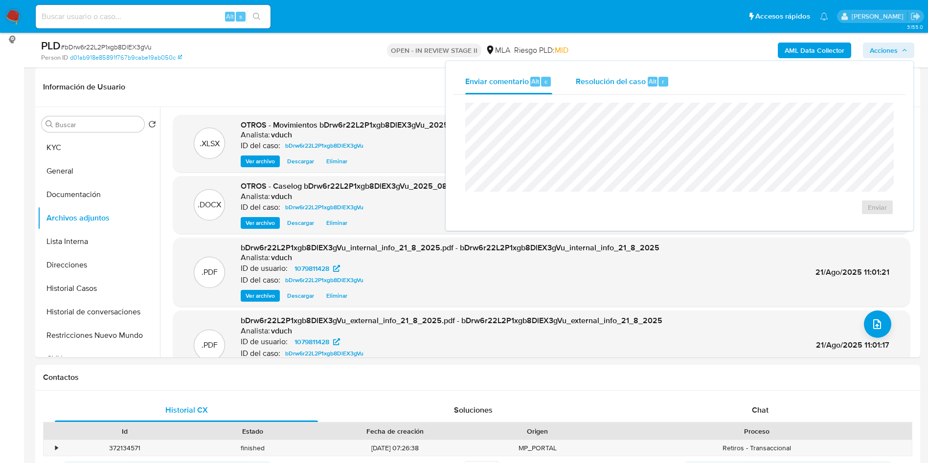
click at [629, 85] on span "Resolución del caso" at bounding box center [611, 80] width 70 height 11
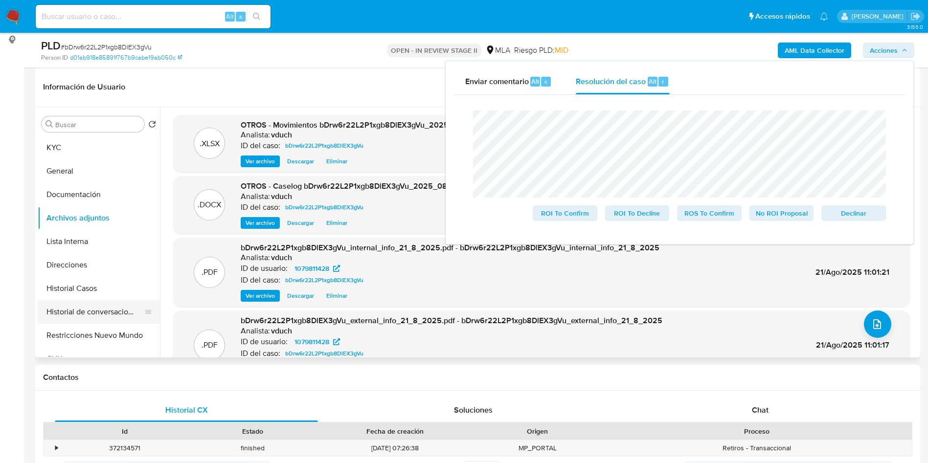
click at [112, 322] on button "Historial de conversaciones" at bounding box center [95, 311] width 114 height 23
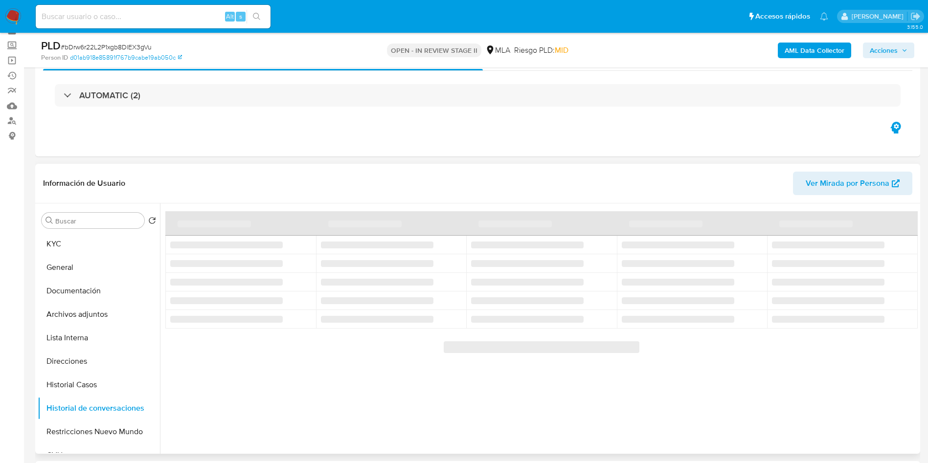
scroll to position [73, 0]
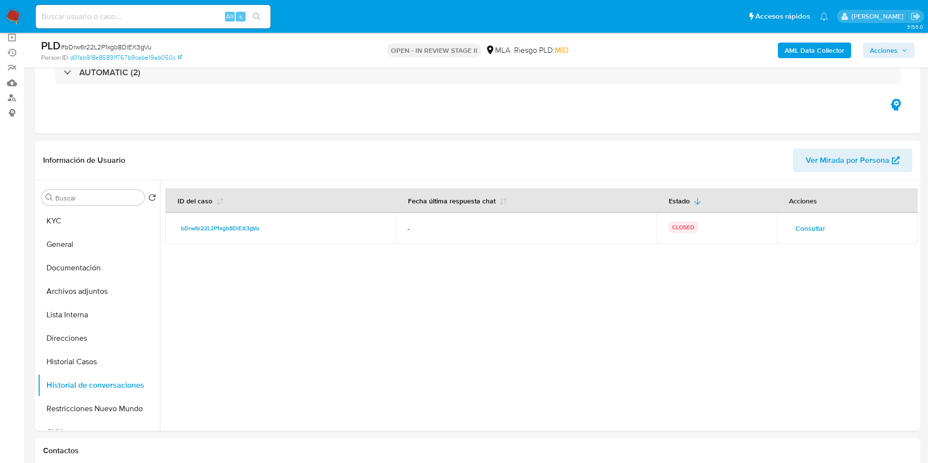
click at [871, 55] on span "Acciones" at bounding box center [884, 51] width 28 height 16
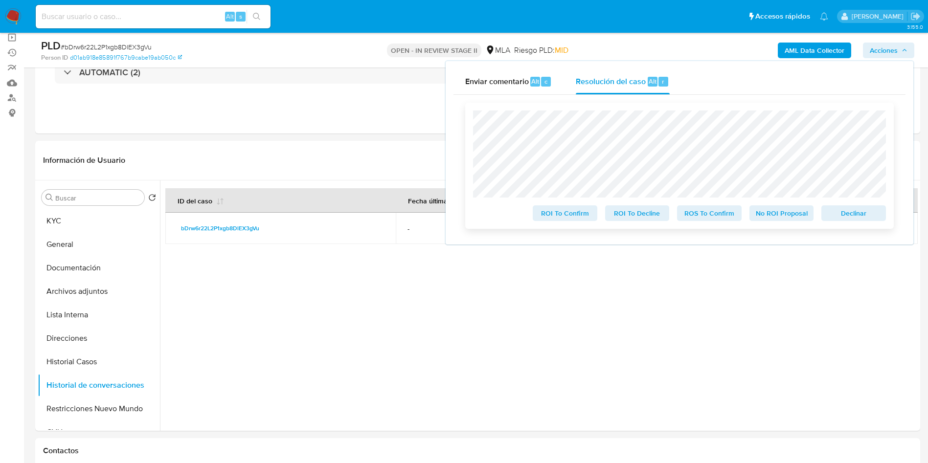
click at [803, 218] on span "No ROI Proposal" at bounding box center [781, 213] width 51 height 14
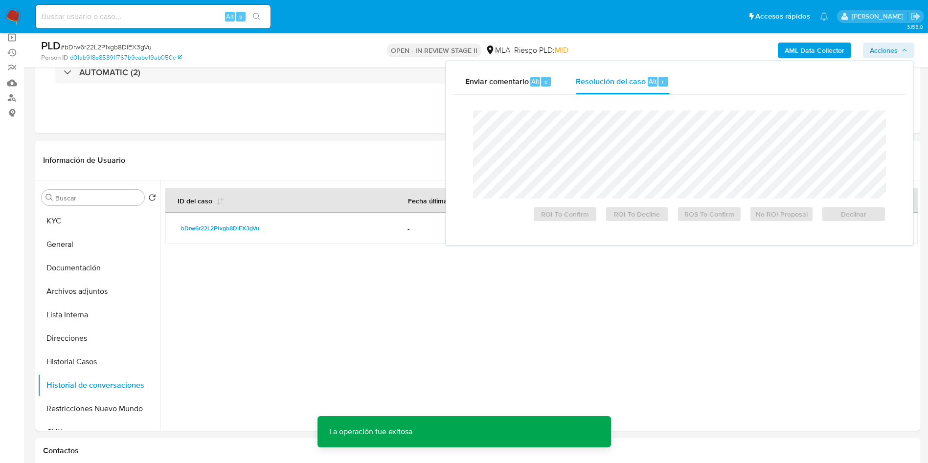
scroll to position [0, 0]
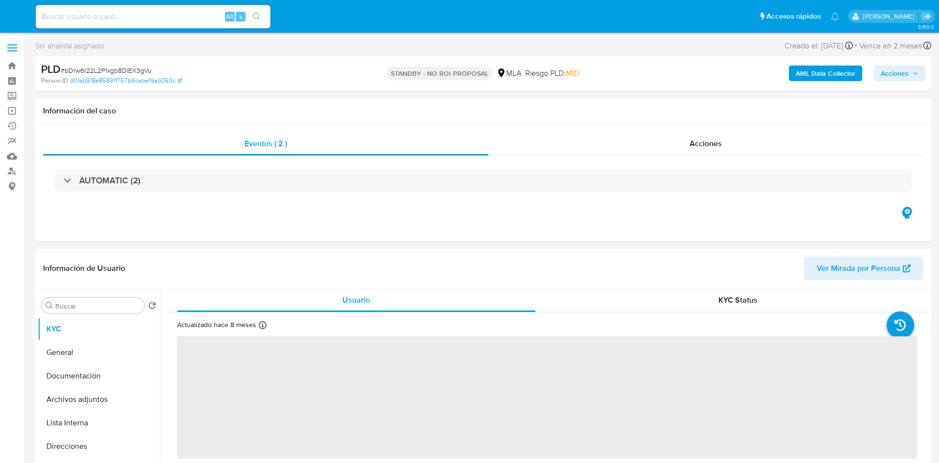
select select "10"
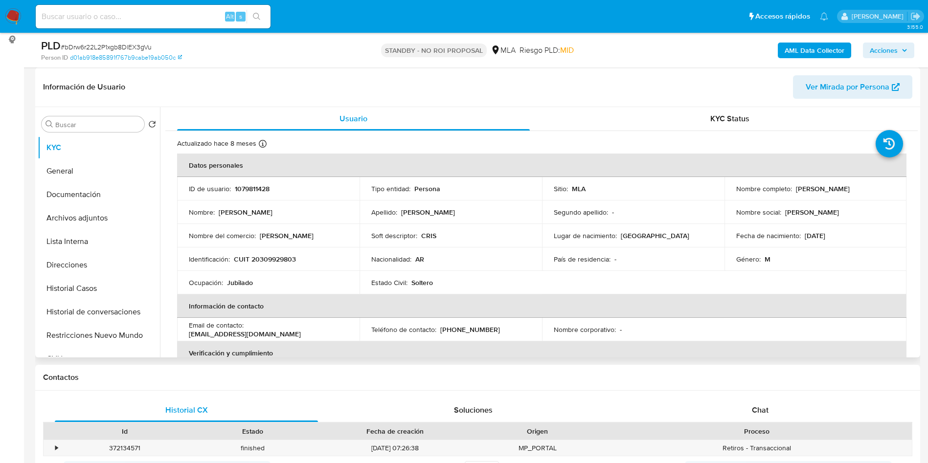
drag, startPoint x: 84, startPoint y: 225, endPoint x: 233, endPoint y: 232, distance: 149.4
click at [84, 224] on button "Archivos adjuntos" at bounding box center [99, 217] width 122 height 23
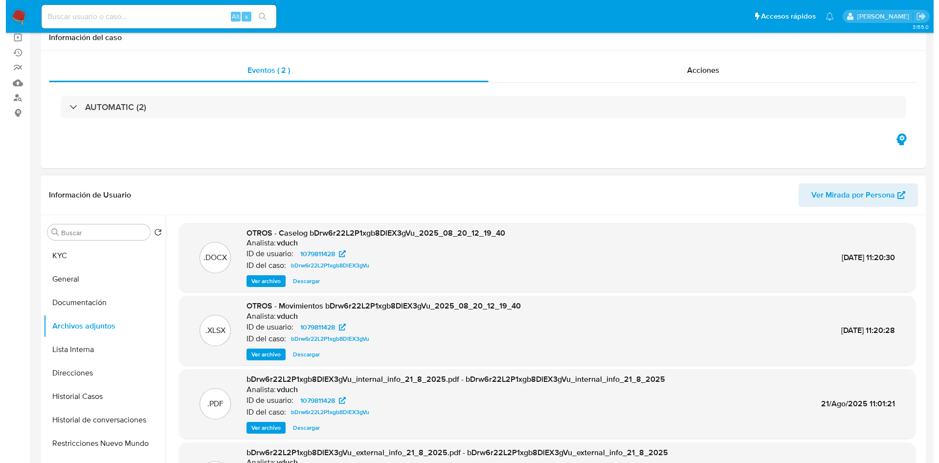
scroll to position [147, 0]
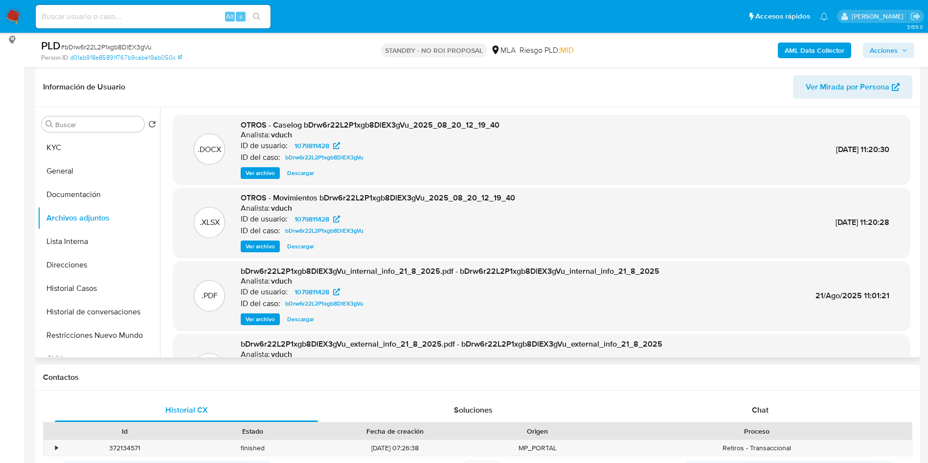
click at [256, 173] on span "Ver archivo" at bounding box center [260, 173] width 29 height 10
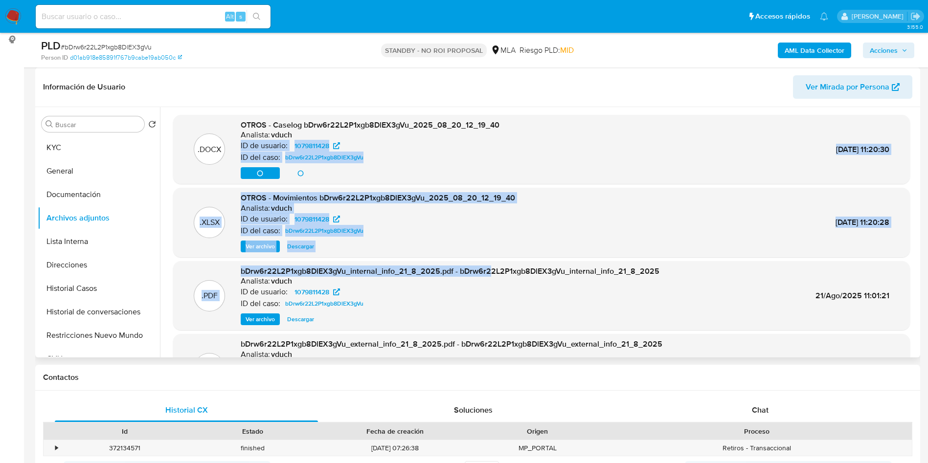
drag, startPoint x: 497, startPoint y: 241, endPoint x: 559, endPoint y: 213, distance: 68.8
click at [592, 145] on div ".DOCX OTROS - Caselog bDrw6r22L2P1xgb8DlEX3gVu_2025_08_20_12_19_40 Analista: vd…" at bounding box center [541, 259] width 737 height 289
click at [524, 238] on div ".XLSX OTROS - Movimientos bDrw6r22L2P1xgb8DlEX3gVu_2025_08_20_12_19_40 Analista…" at bounding box center [541, 223] width 727 height 60
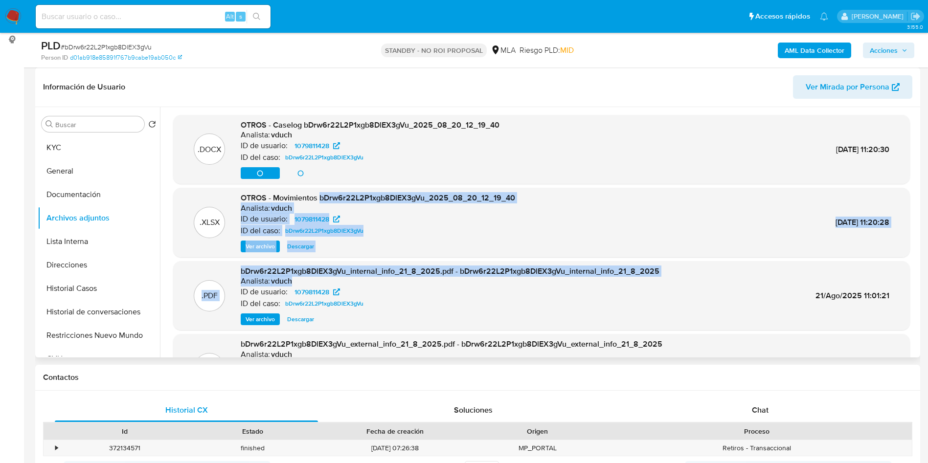
drag, startPoint x: 532, startPoint y: 148, endPoint x: 476, endPoint y: 265, distance: 129.8
click at [362, 237] on div ".DOCX OTROS - Caselog bDrw6r22L2P1xgb8DlEX3gVu_2025_08_20_12_19_40 Analista: vd…" at bounding box center [541, 259] width 737 height 289
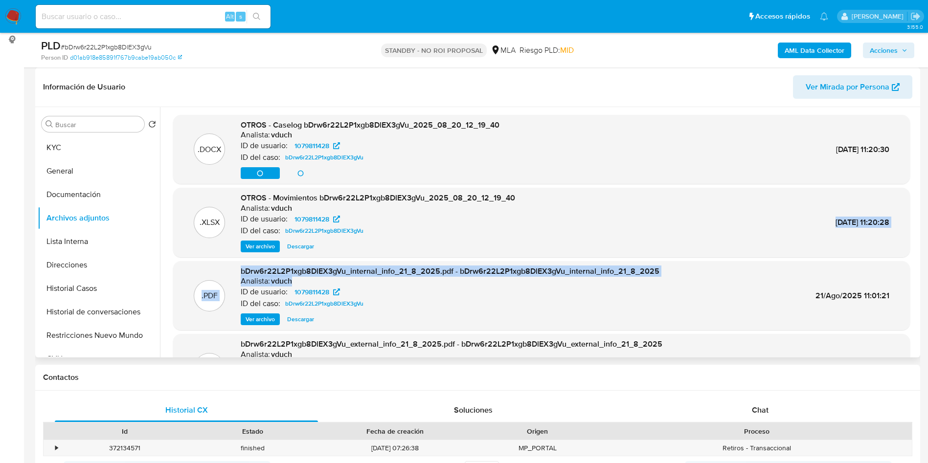
click at [494, 264] on div ".PDF bDrw6r22L2P1xgb8DlEX3gVu_internal_info_21_8_2025.pdf - bDrw6r22L2P1xgb8DlE…" at bounding box center [541, 295] width 737 height 69
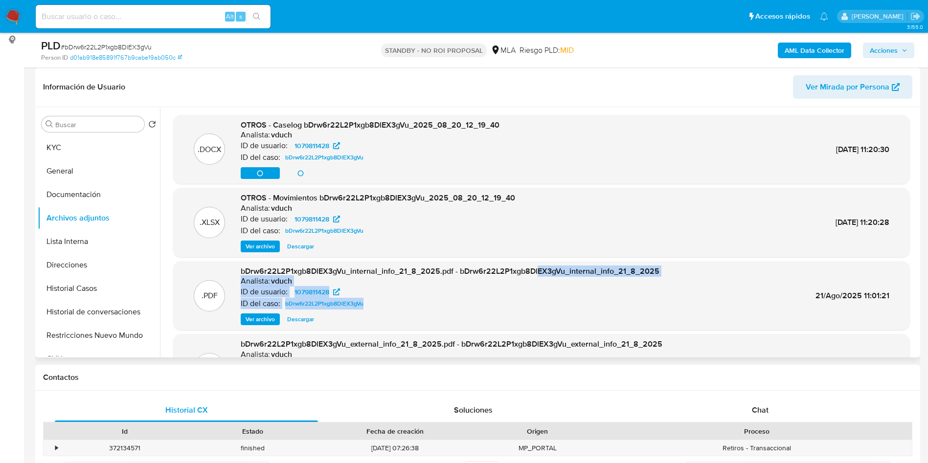
drag, startPoint x: 540, startPoint y: 306, endPoint x: 525, endPoint y: 258, distance: 49.7
click at [526, 260] on div ".DOCX OTROS - Caselog bDrw6r22L2P1xgb8DlEX3gVu_2025_08_20_12_19_40 Analista: vd…" at bounding box center [541, 259] width 737 height 289
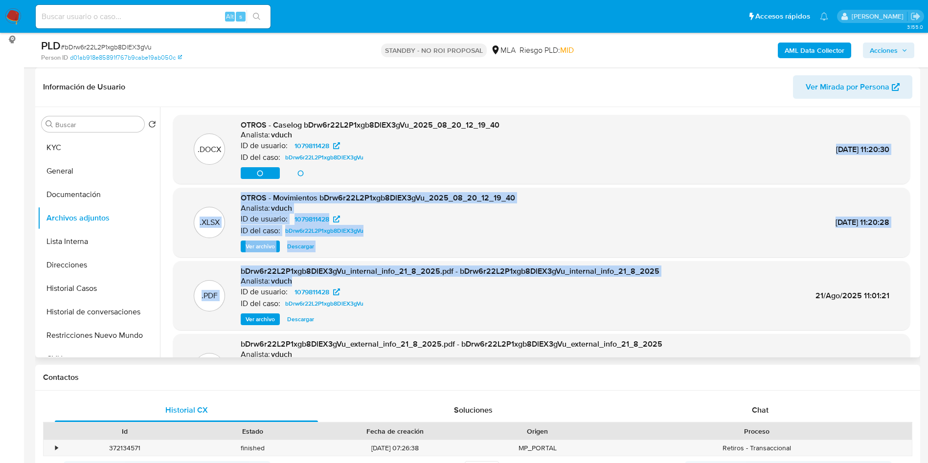
drag, startPoint x: 439, startPoint y: 176, endPoint x: 537, endPoint y: 300, distance: 157.8
click at [507, 296] on div ".DOCX OTROS - Caselog bDrw6r22L2P1xgb8DlEX3gVu_2025_08_20_12_19_40 Analista: vd…" at bounding box center [541, 259] width 737 height 289
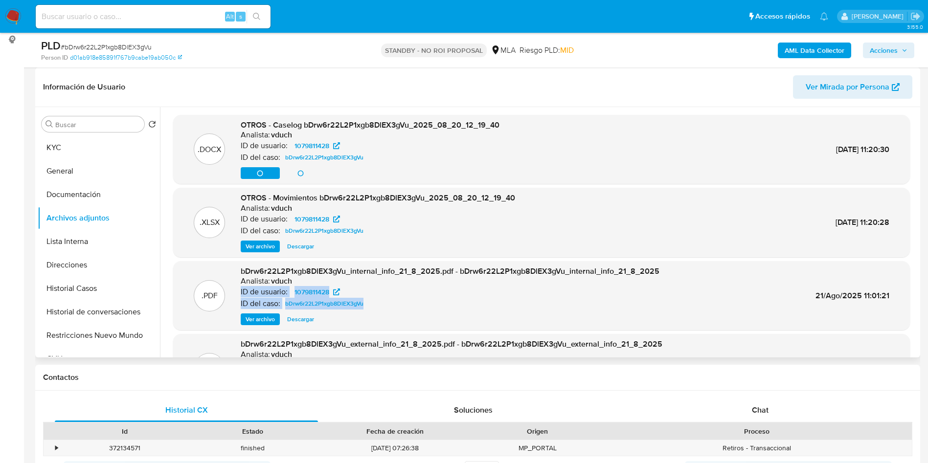
drag, startPoint x: 537, startPoint y: 300, endPoint x: 515, endPoint y: 282, distance: 28.2
click at [513, 283] on div "bDrw6r22L2P1xgb8DlEX3gVu_internal_info_21_8_2025.pdf - bDrw6r22L2P1xgb8DlEX3gVu…" at bounding box center [450, 296] width 419 height 60
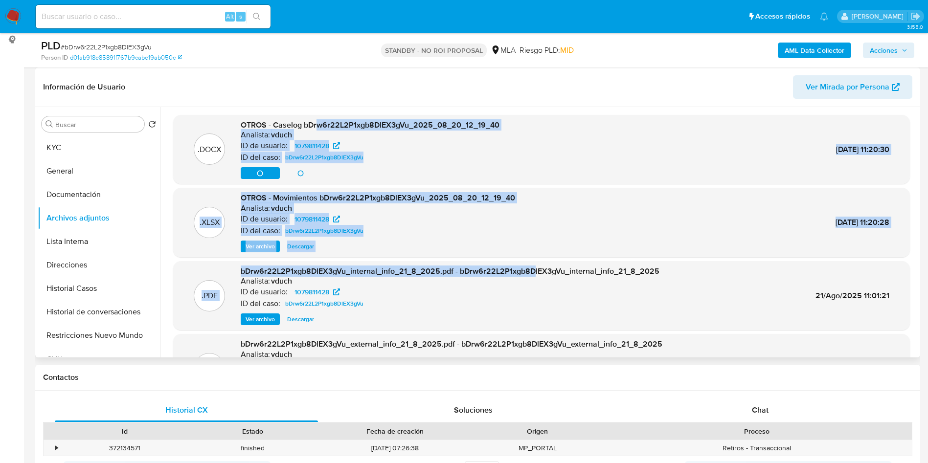
drag, startPoint x: 531, startPoint y: 271, endPoint x: 314, endPoint y: 196, distance: 229.6
click at [305, 157] on div ".DOCX OTROS - Caselog bDrw6r22L2P1xgb8DlEX3gVu_2025_08_20_12_19_40 Analista: vd…" at bounding box center [541, 259] width 737 height 289
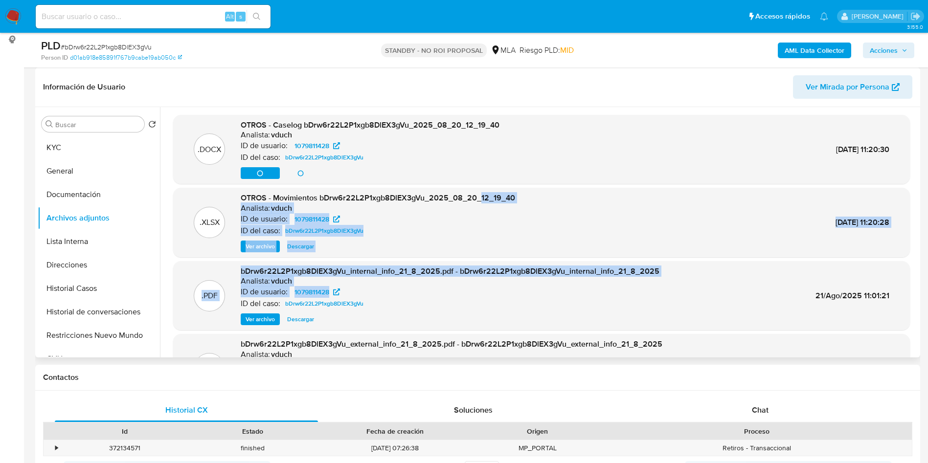
drag, startPoint x: 477, startPoint y: 219, endPoint x: 483, endPoint y: 159, distance: 60.0
click at [482, 160] on div ".DOCX OTROS - Caselog bDrw6r22L2P1xgb8DlEX3gVu_2025_08_20_12_19_40 Analista: vd…" at bounding box center [541, 259] width 737 height 289
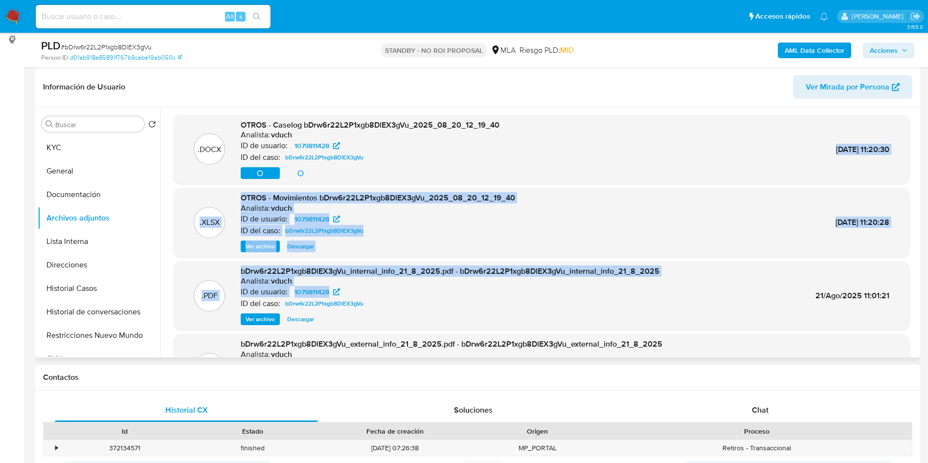
click at [478, 204] on div "Analista: vduch" at bounding box center [378, 209] width 274 height 10
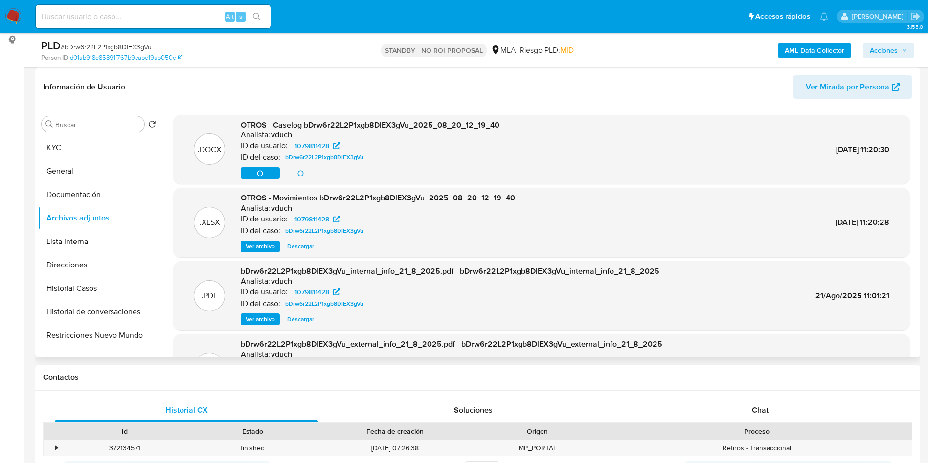
click at [492, 281] on div "Analista: vduch" at bounding box center [450, 281] width 419 height 10
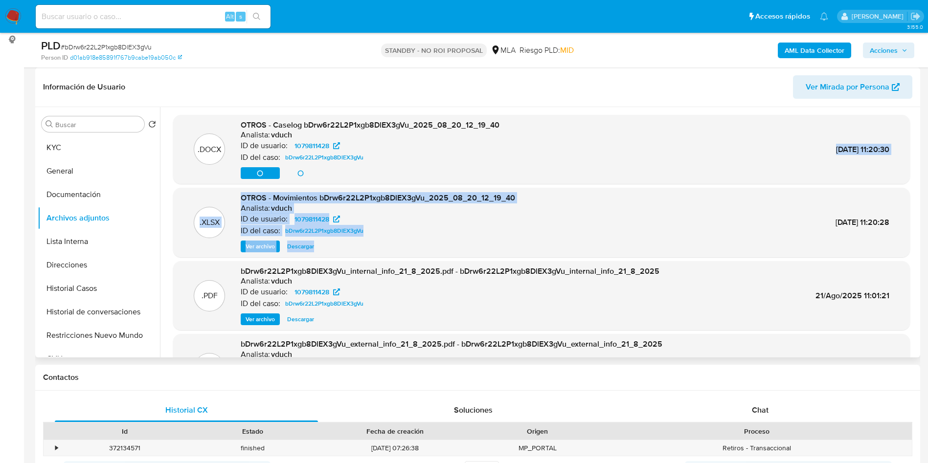
drag, startPoint x: 493, startPoint y: 197, endPoint x: 536, endPoint y: 149, distance: 64.1
click at [525, 151] on div ".DOCX OTROS - Caselog bDrw6r22L2P1xgb8DlEX3gVu_2025_08_20_12_19_40 Analista: vd…" at bounding box center [541, 259] width 737 height 289
click at [526, 235] on div ".XLSX OTROS - Movimientos bDrw6r22L2P1xgb8DlEX3gVu_2025_08_20_12_19_40 Analista…" at bounding box center [541, 223] width 727 height 60
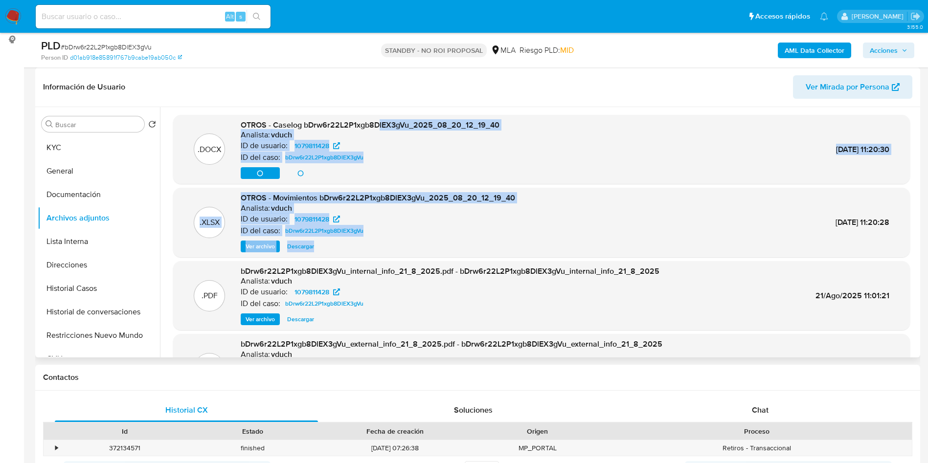
drag, startPoint x: 500, startPoint y: 253, endPoint x: 432, endPoint y: 223, distance: 74.7
click at [381, 153] on div ".DOCX OTROS - Caselog bDrw6r22L2P1xgb8DlEX3gVu_2025_08_20_12_19_40 Analista: vd…" at bounding box center [541, 259] width 737 height 289
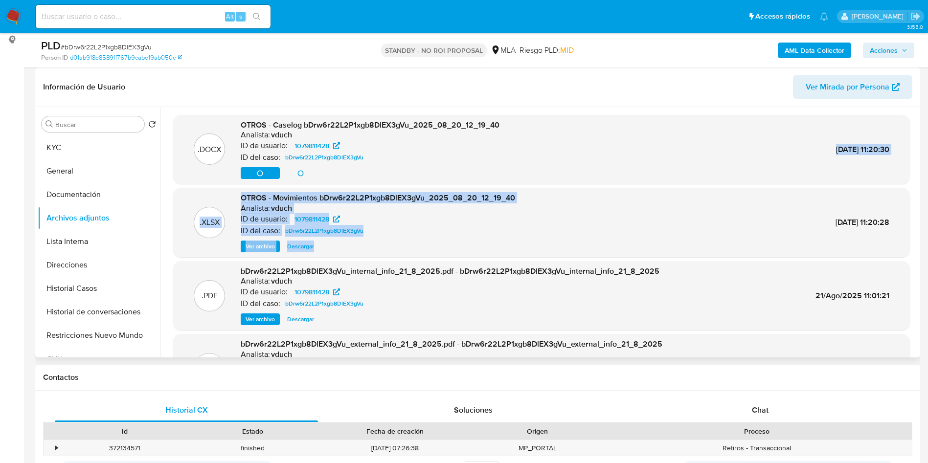
click at [448, 235] on div "ID del caso: bDrw6r22L2P1xgb8DlEX3gVu" at bounding box center [378, 231] width 274 height 12
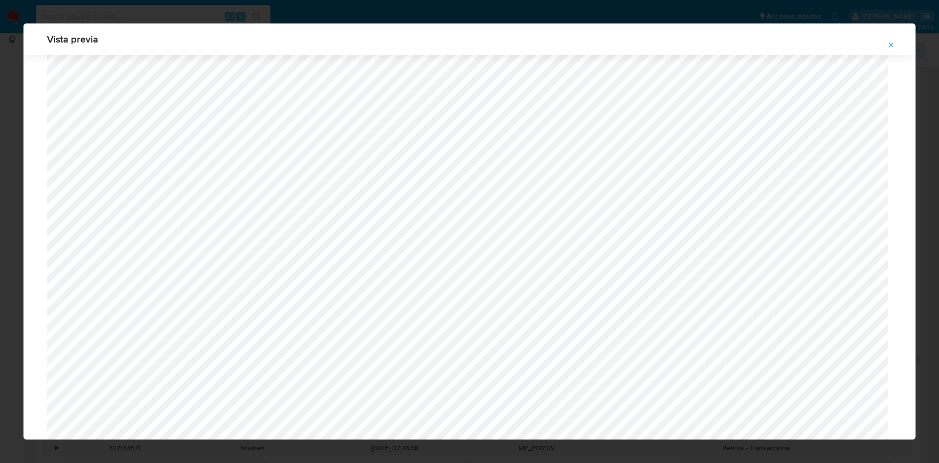
scroll to position [347, 0]
click at [891, 40] on span "Attachment preview" at bounding box center [891, 45] width 8 height 14
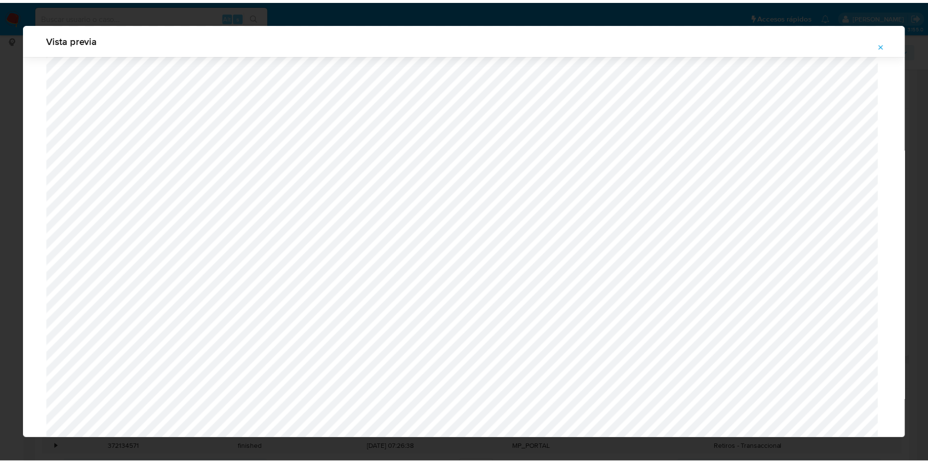
scroll to position [0, 0]
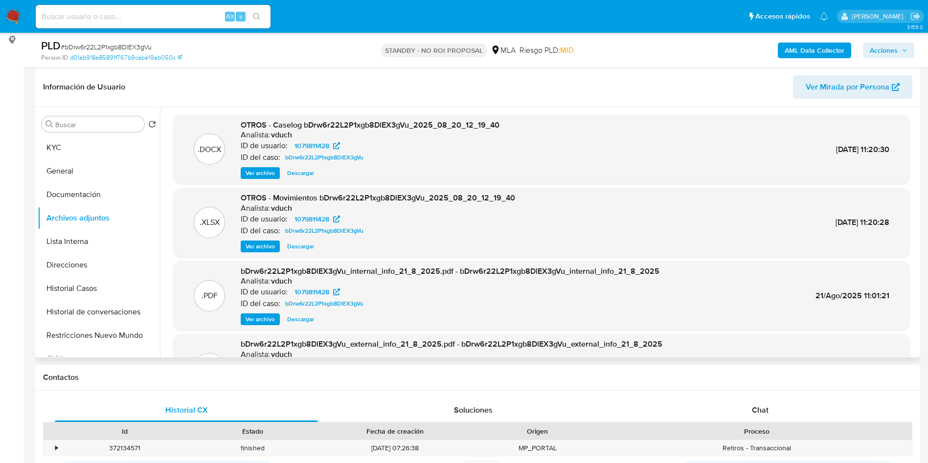
click at [124, 17] on input at bounding box center [153, 16] width 235 height 13
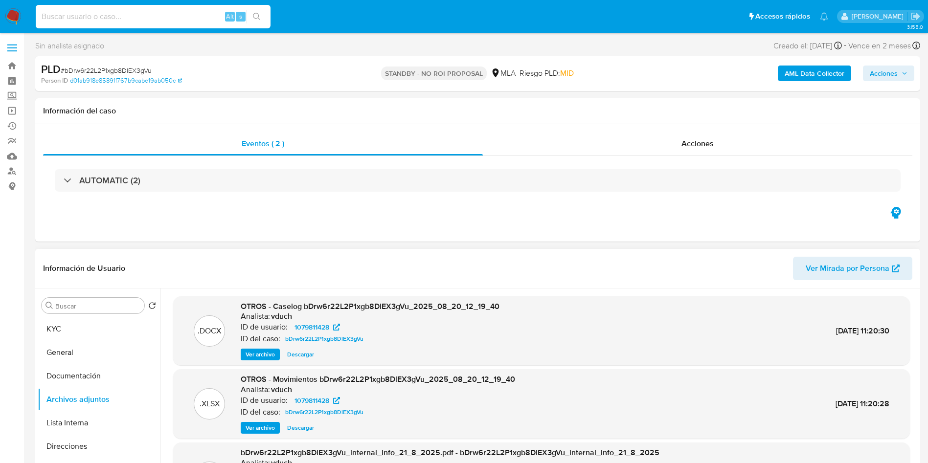
click at [180, 17] on input at bounding box center [153, 16] width 235 height 13
paste input "El análisis del caso se encuentra detallado en el Caselog adjunto."
click at [130, 24] on div "El análisis del caso se encuentra detallado en el Caselog adjunto. Alt s" at bounding box center [153, 16] width 235 height 23
click at [139, 10] on input "El análisis del caso se encuentra detallado en el Caselog adjunto." at bounding box center [153, 16] width 235 height 13
click at [119, 19] on input "El análisis del caso se encuentra detallado en el Caselog adjunto." at bounding box center [153, 16] width 235 height 13
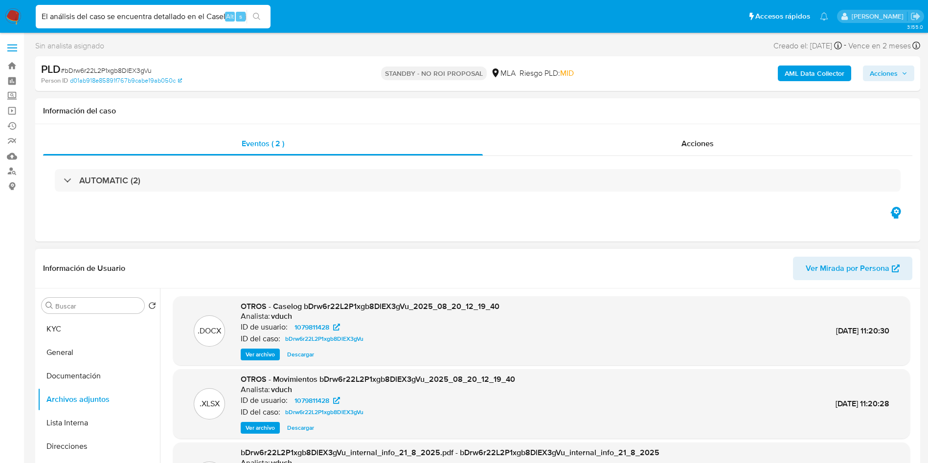
click at [119, 19] on input "El análisis del caso se encuentra detallado en el Caselog adjunto." at bounding box center [153, 16] width 235 height 13
paste input "cPLek5WvWmW9yUqatAkjxGYm"
type input "cPLek5WvWmW9yUqatAkjxGYm"
click at [259, 18] on icon "search-icon" at bounding box center [257, 17] width 8 height 8
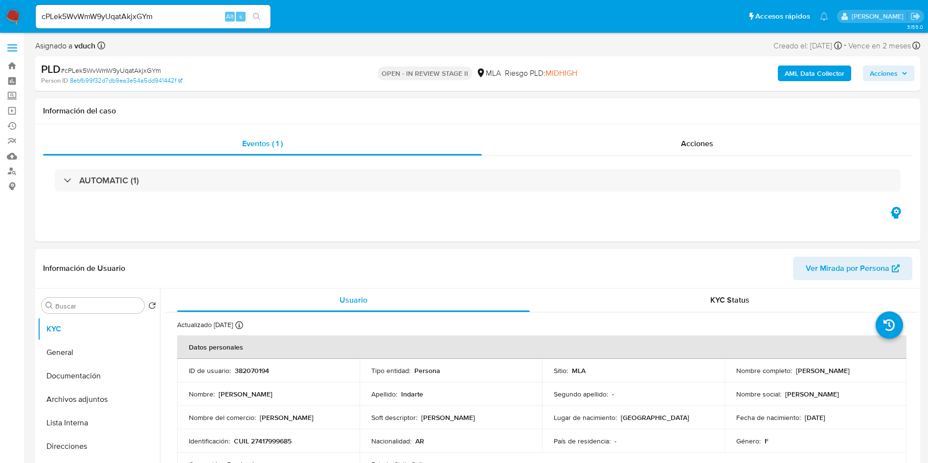
select select "10"
click at [258, 366] on p "382070194" at bounding box center [252, 370] width 34 height 9
copy p "382070194"
click at [487, 403] on td "Apellido : Indarte" at bounding box center [451, 394] width 182 height 23
